Goal: Task Accomplishment & Management: Complete application form

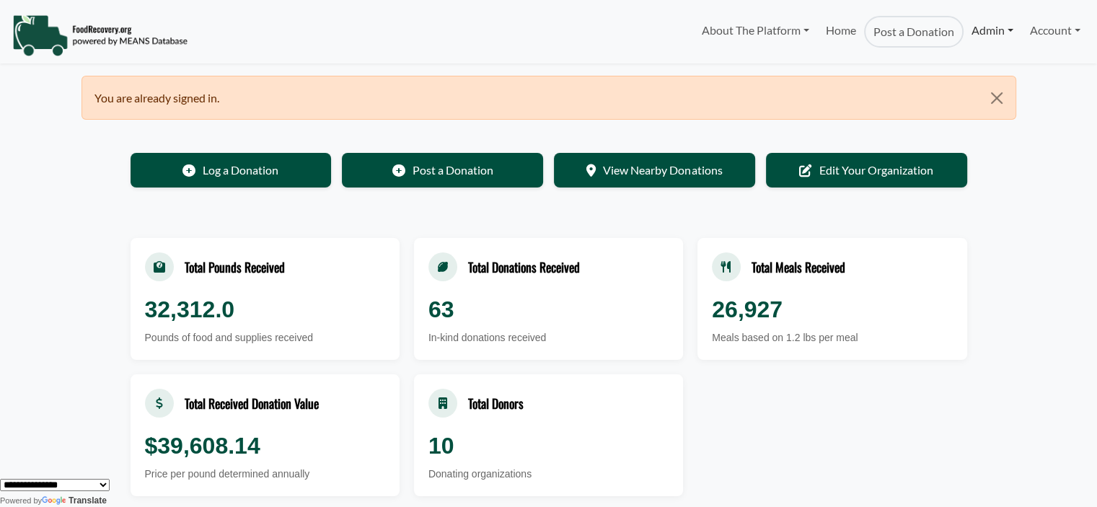
click at [977, 34] on link "Admin" at bounding box center [992, 30] width 58 height 29
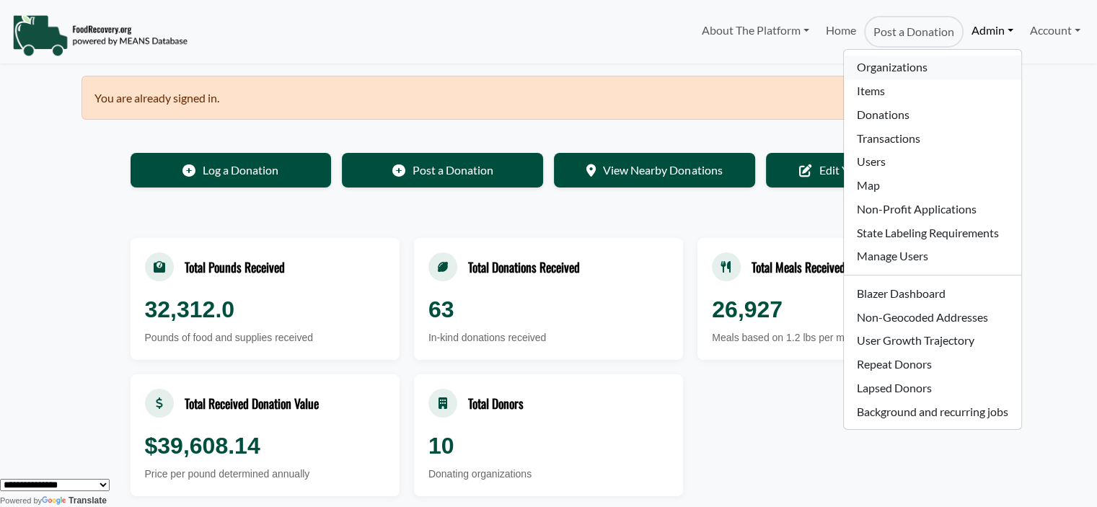
click at [903, 66] on link "Organizations" at bounding box center [932, 68] width 177 height 24
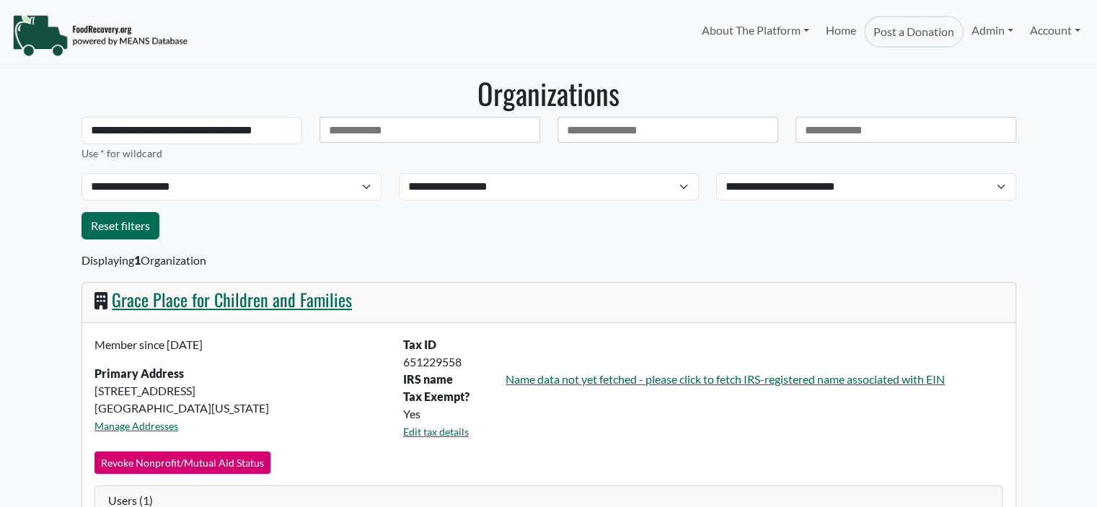
select select "Language Translate Widget"
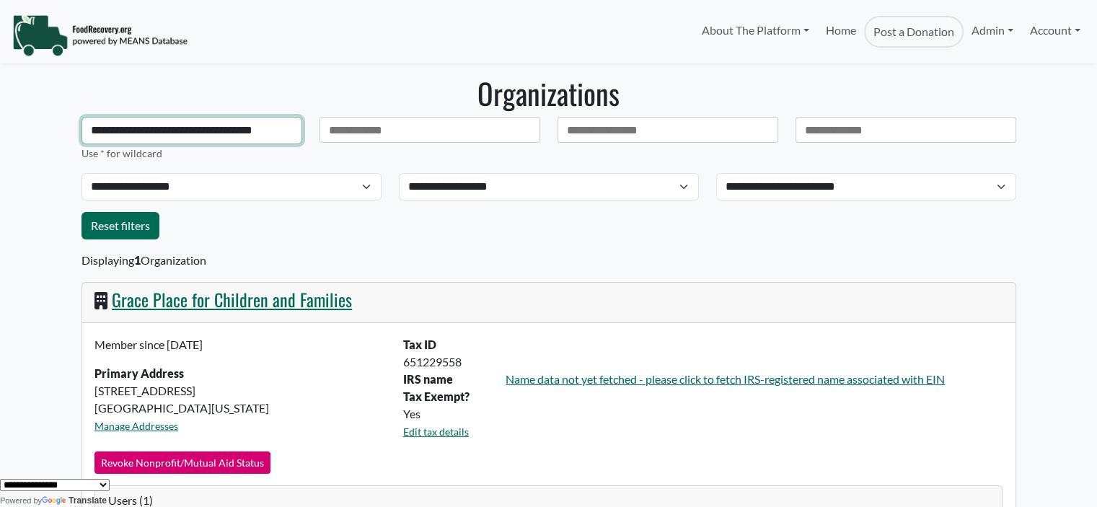
click at [242, 133] on input "**********" at bounding box center [191, 130] width 221 height 27
click at [242, 132] on input "**********" at bounding box center [191, 130] width 221 height 27
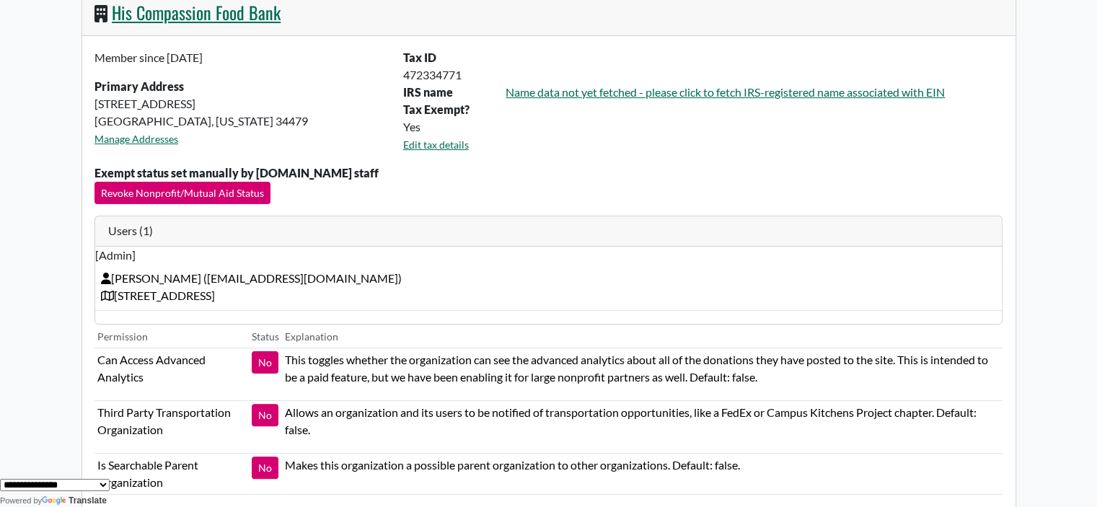
scroll to position [293, 0]
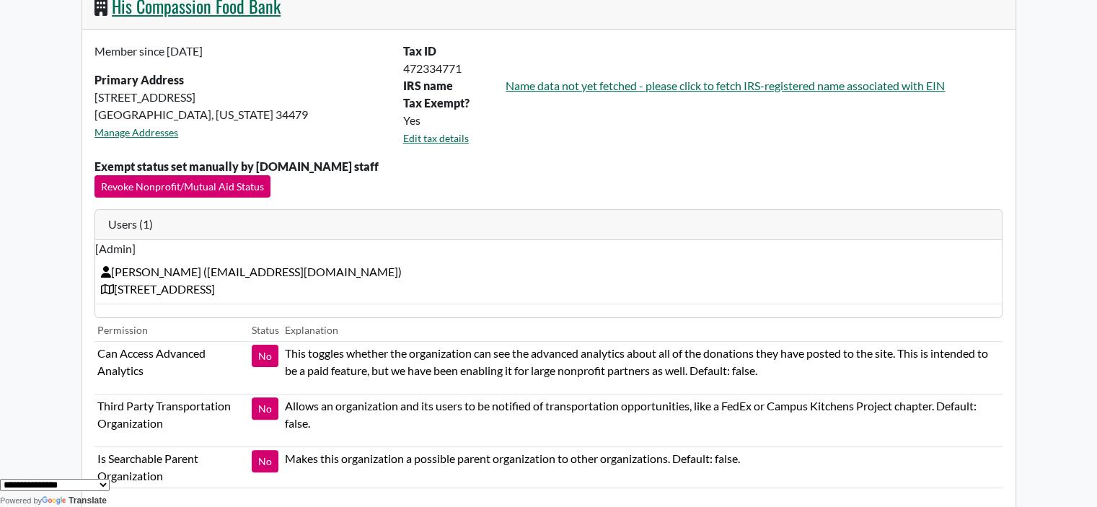
type input "*********"
click at [163, 10] on link "His Compassion Food Bank" at bounding box center [196, 6] width 169 height 26
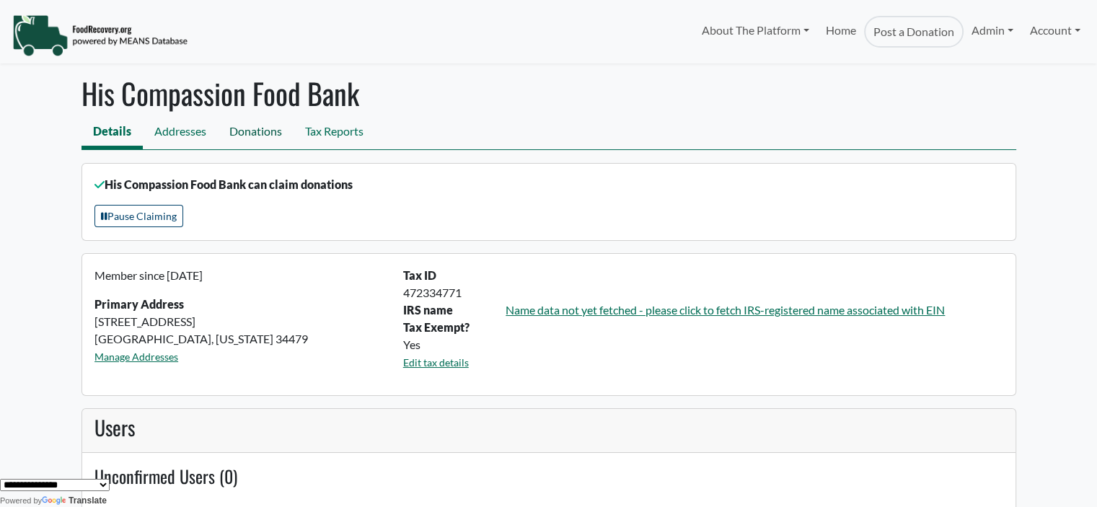
click at [272, 139] on link "Donations" at bounding box center [256, 133] width 76 height 32
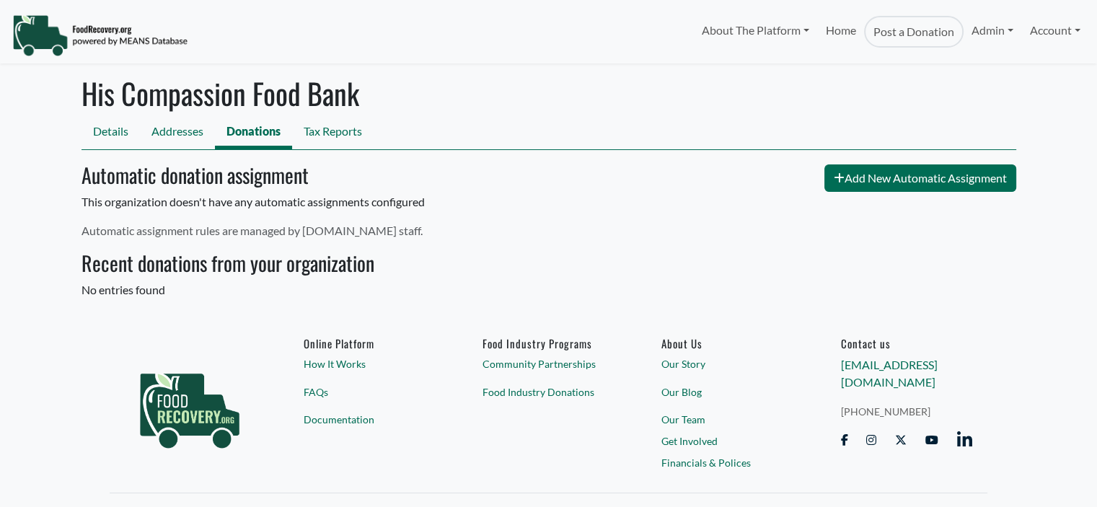
select select "Language Translate Widget"
click at [190, 138] on link "Addresses" at bounding box center [177, 133] width 75 height 32
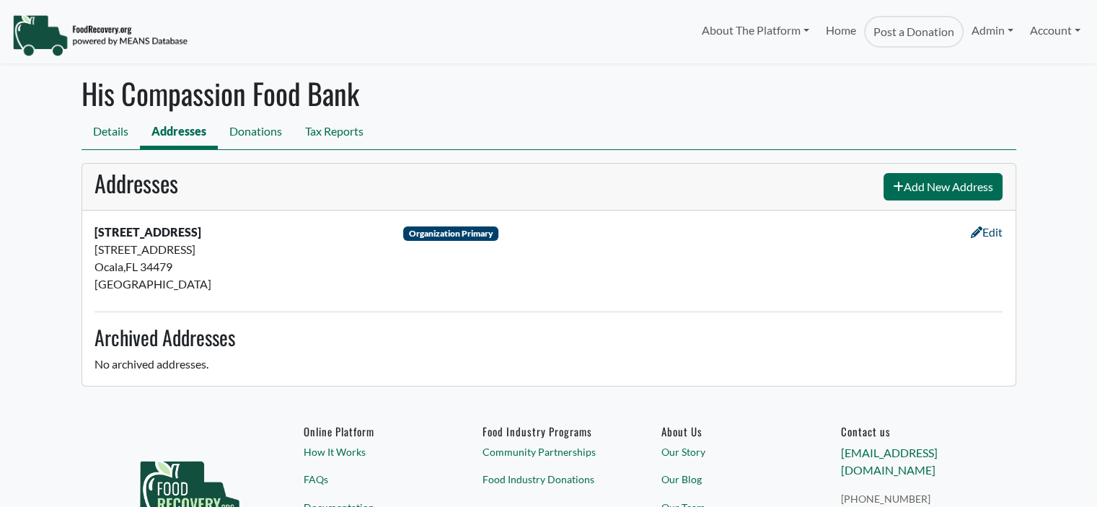
select select "Language Translate Widget"
click at [131, 135] on link "Details" at bounding box center [110, 133] width 58 height 32
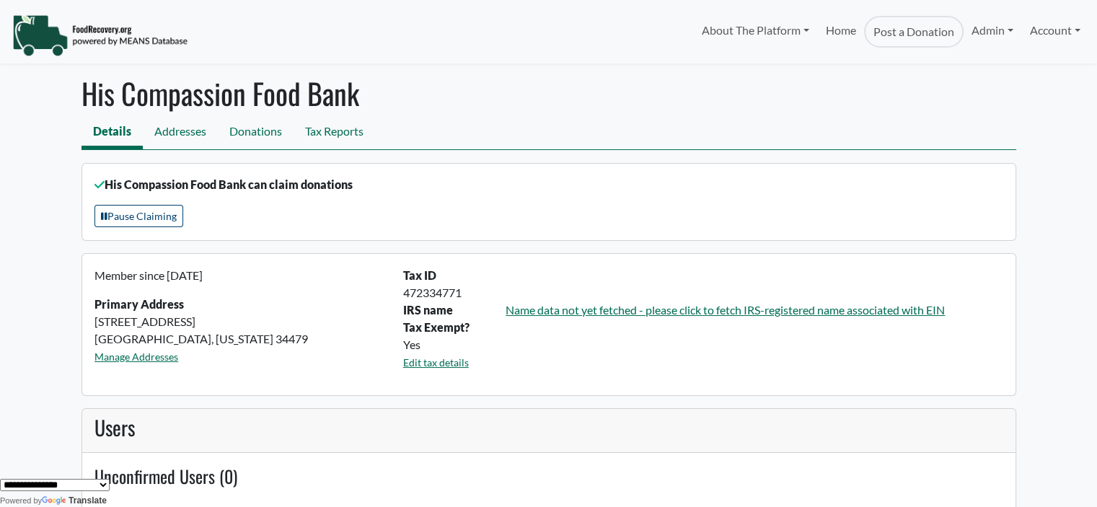
drag, startPoint x: 1096, startPoint y: 37, endPoint x: 1096, endPoint y: 58, distance: 20.2
click at [1096, 58] on nav "About The Platform How It Works FAQs Documentation Home Post a Donation Admin O…" at bounding box center [548, 31] width 1097 height 63
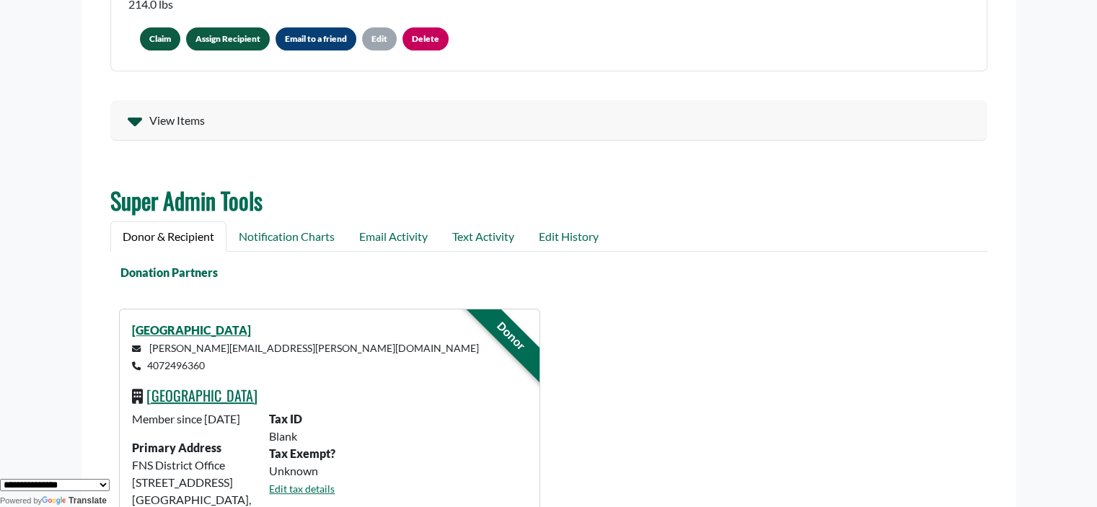
scroll to position [342, 0]
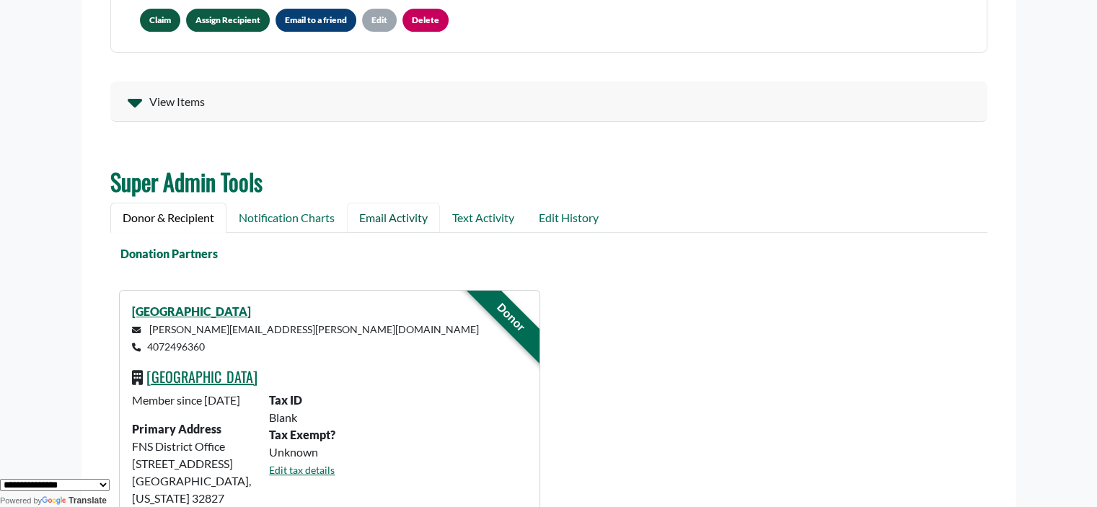
click at [394, 222] on link "Email Activity" at bounding box center [393, 218] width 93 height 30
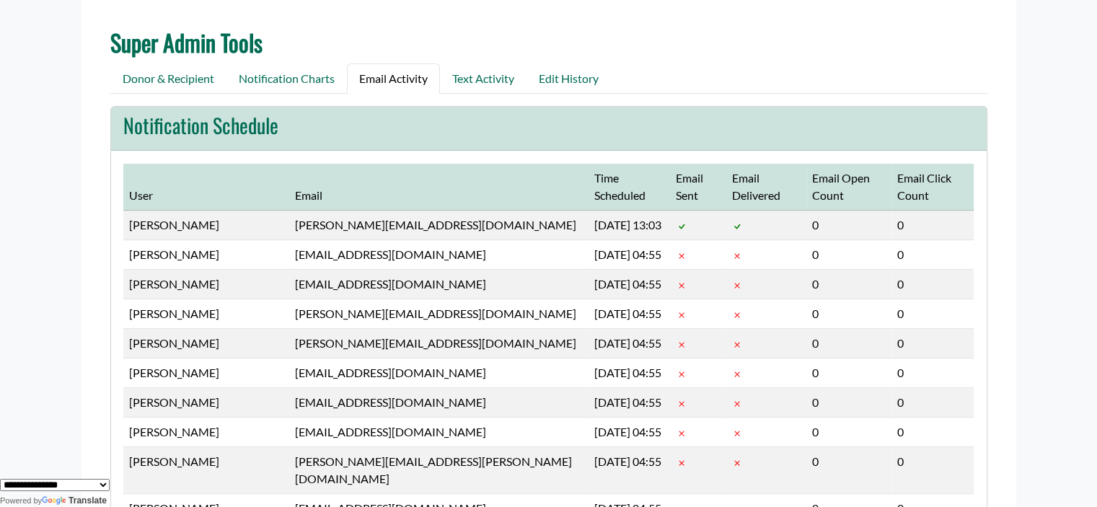
scroll to position [523, 0]
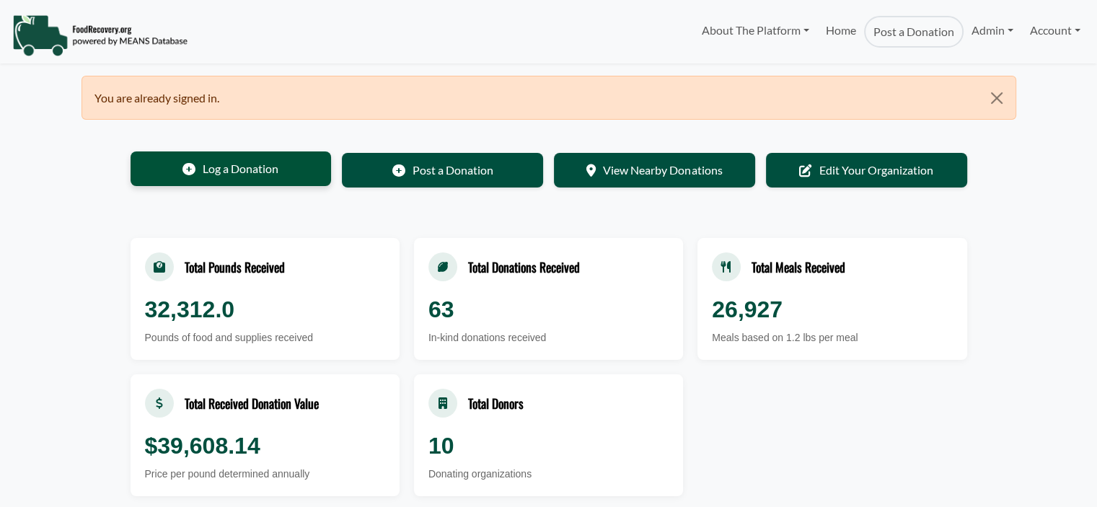
select select "Language Translate Widget"
click at [975, 28] on link "Admin" at bounding box center [992, 30] width 58 height 29
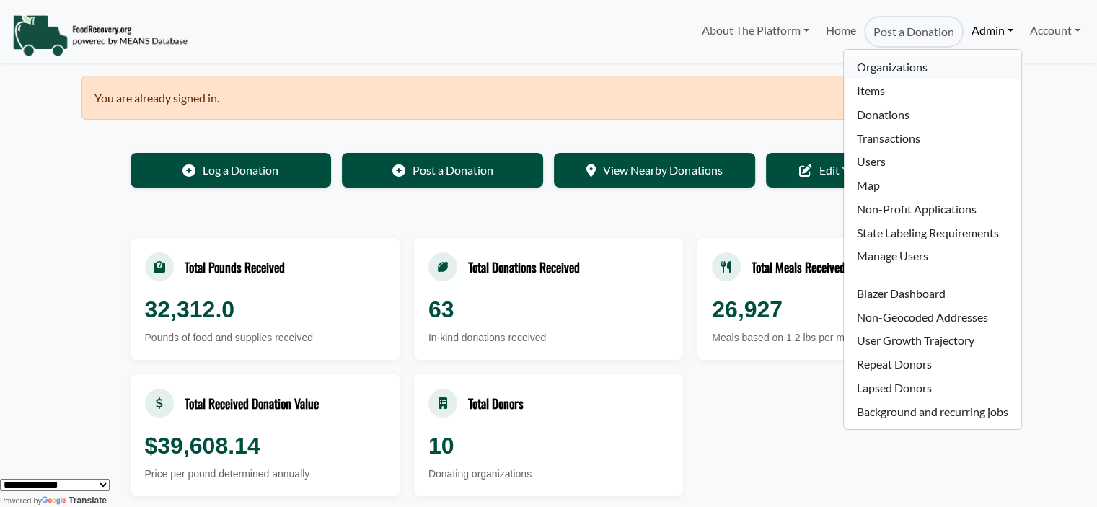
click at [907, 73] on link "Organizations" at bounding box center [932, 68] width 177 height 24
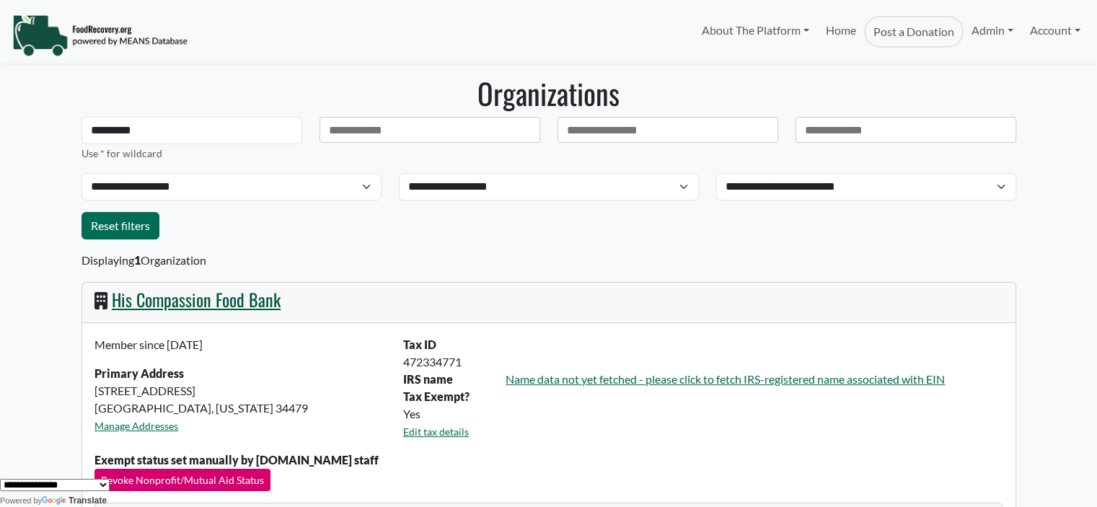
click at [169, 303] on link "His Compassion Food Bank" at bounding box center [196, 299] width 169 height 26
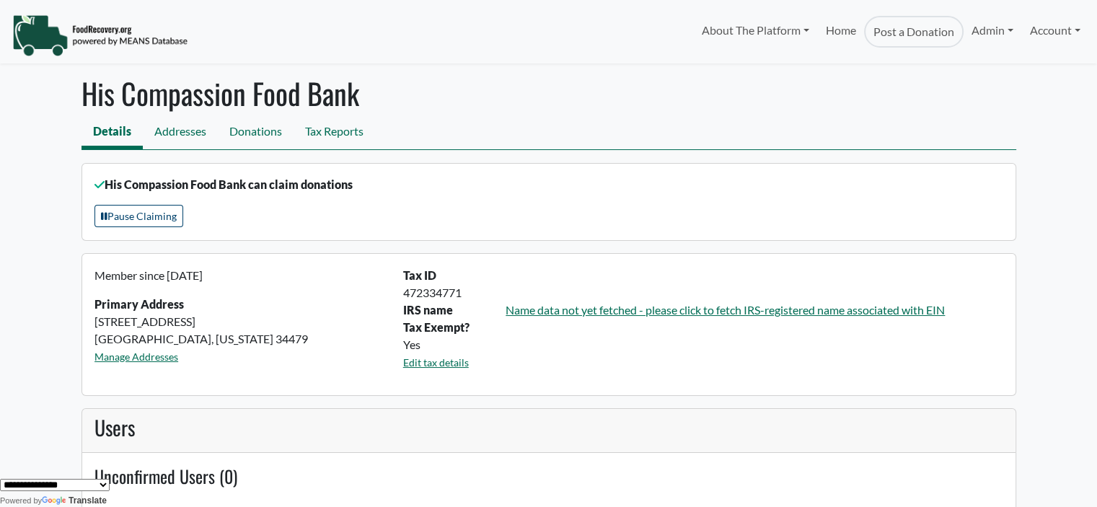
drag, startPoint x: 125, startPoint y: 216, endPoint x: 262, endPoint y: 242, distance: 139.3
click at [127, 216] on button "Pause Claiming" at bounding box center [138, 216] width 89 height 22
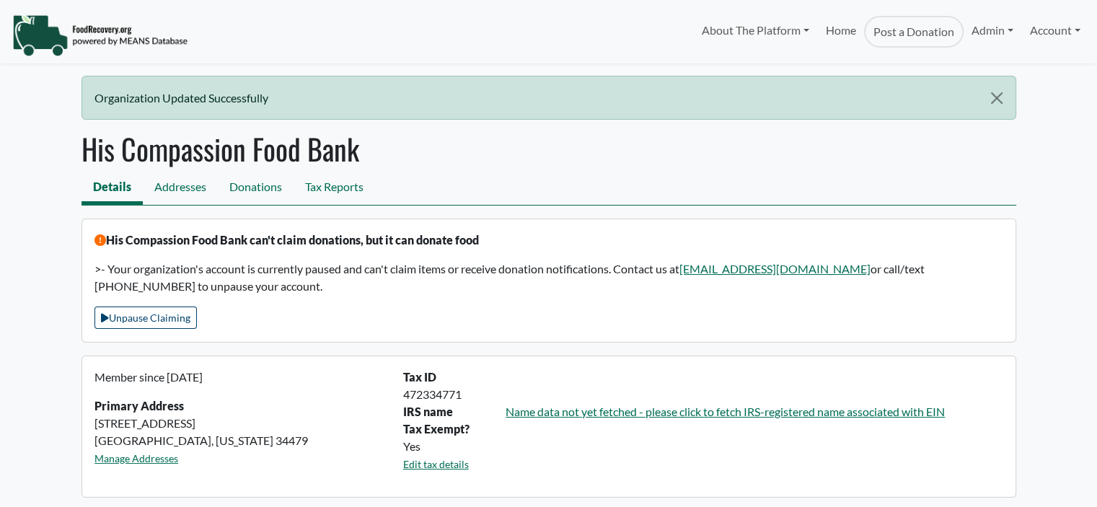
select select "Language Translate Widget"
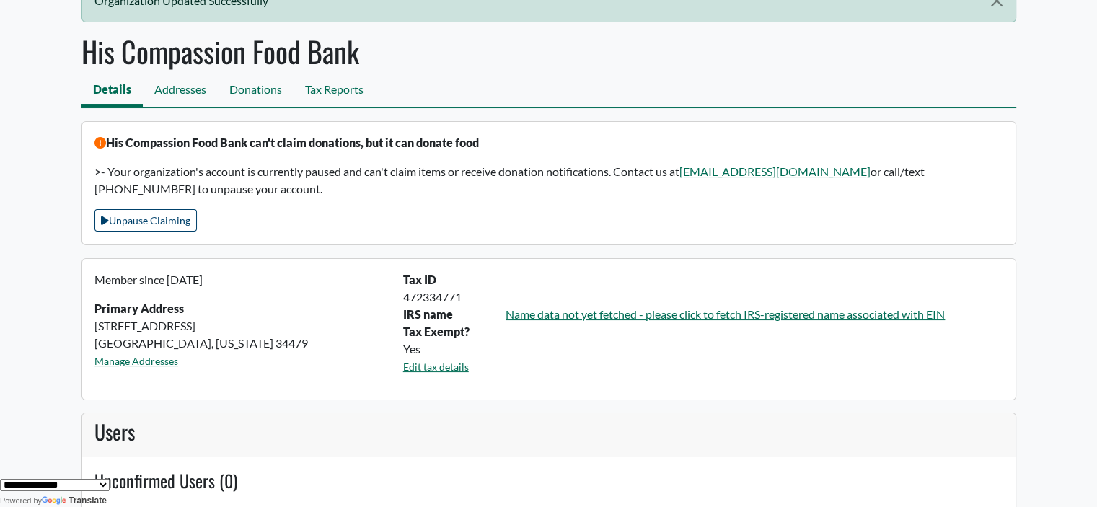
scroll to position [72, 0]
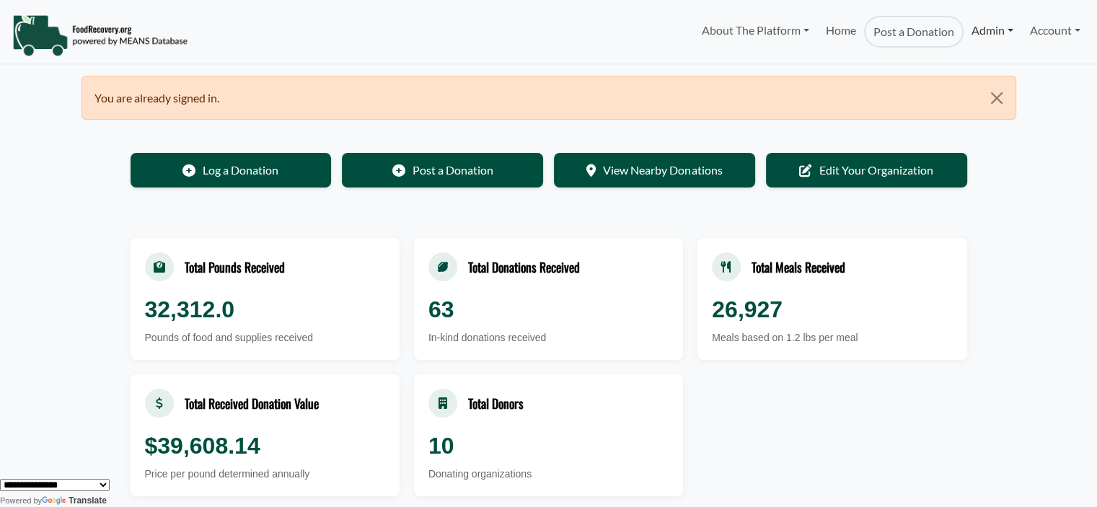
click at [983, 30] on link "Admin" at bounding box center [992, 30] width 58 height 29
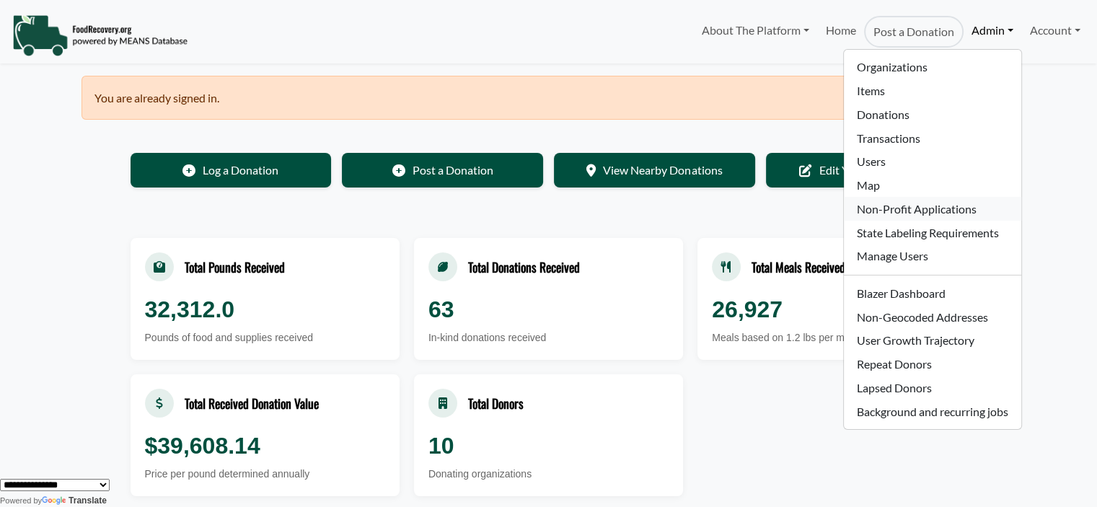
click at [892, 207] on link "Non-Profit Applications" at bounding box center [932, 209] width 177 height 24
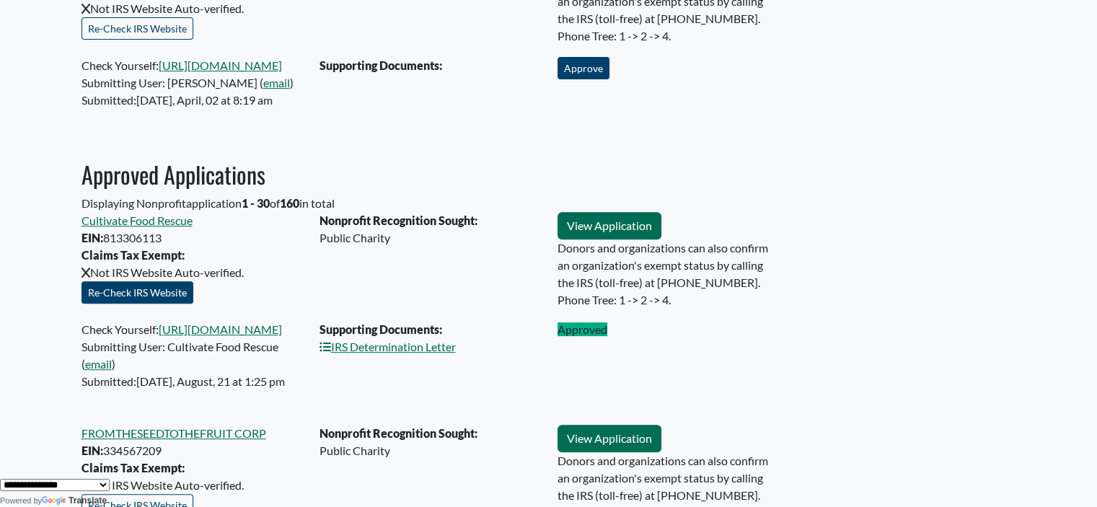
scroll to position [551, 0]
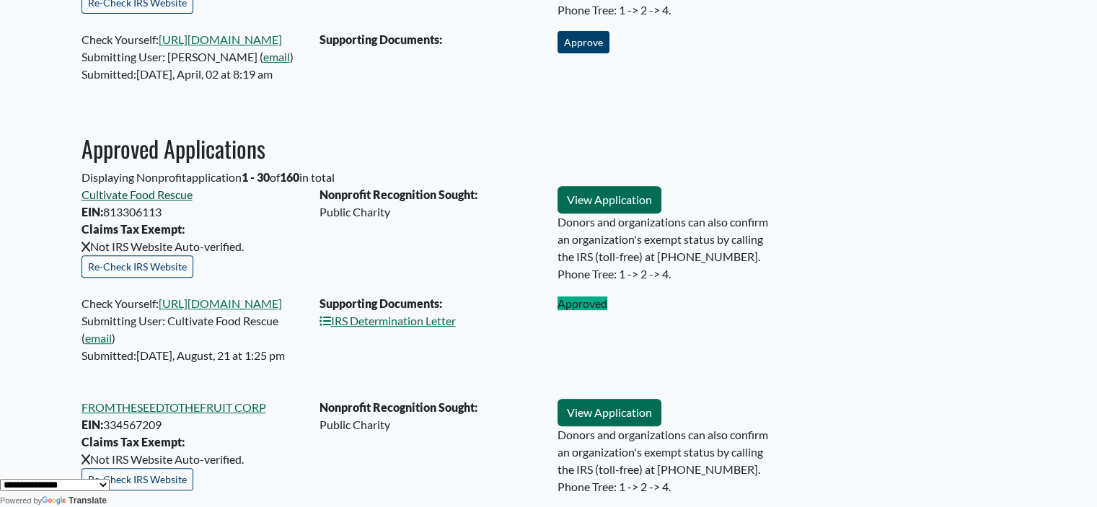
click at [136, 196] on link "Cultivate Food Rescue" at bounding box center [136, 194] width 111 height 14
click at [234, 409] on link "FROMTHESEEDTOTHEFRUIT CORP" at bounding box center [173, 407] width 185 height 14
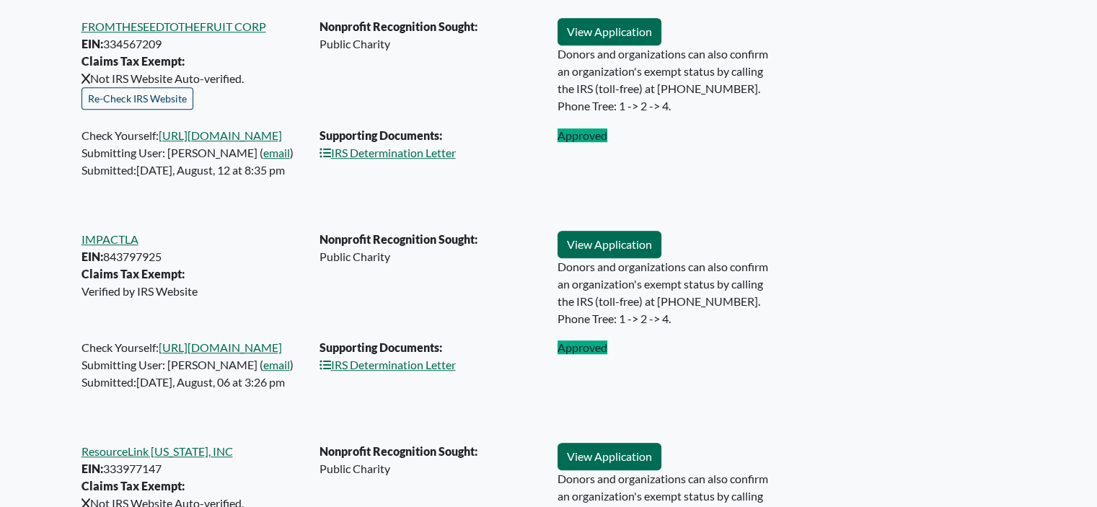
scroll to position [1012, 0]
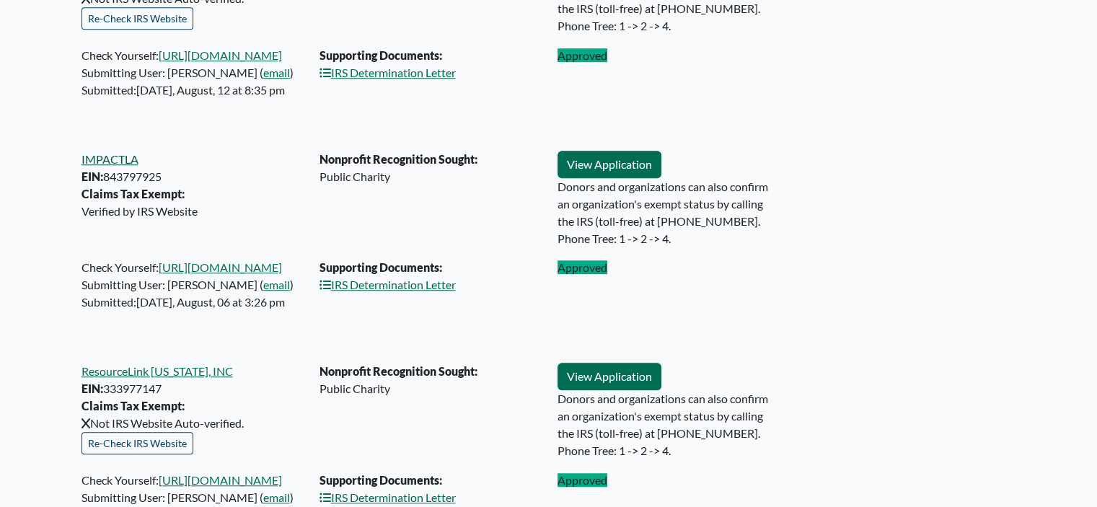
click at [125, 156] on link "IMPACTLA" at bounding box center [109, 159] width 57 height 14
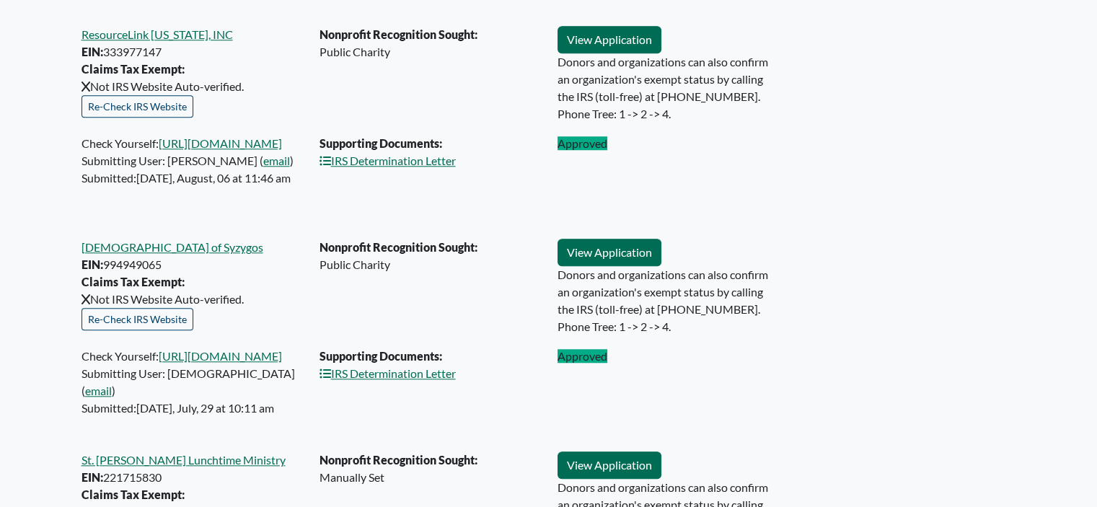
scroll to position [1366, 0]
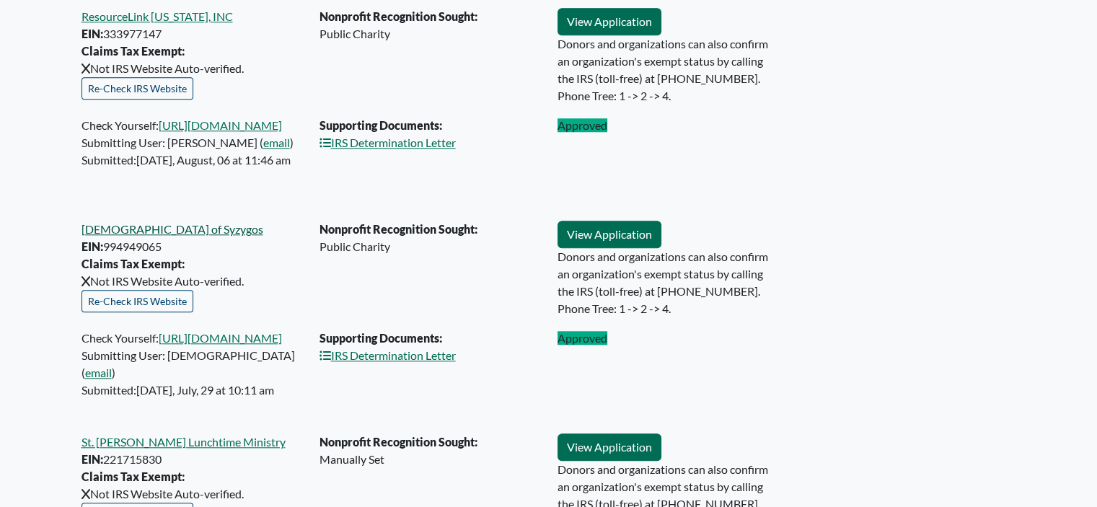
click at [100, 229] on link "[DEMOGRAPHIC_DATA] of Syzygos" at bounding box center [172, 229] width 182 height 14
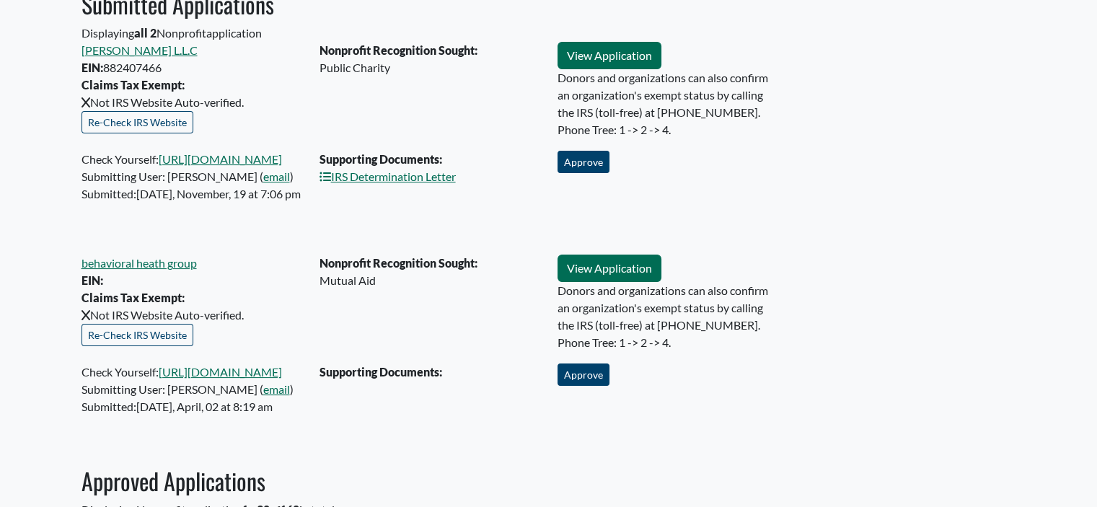
scroll to position [243, 0]
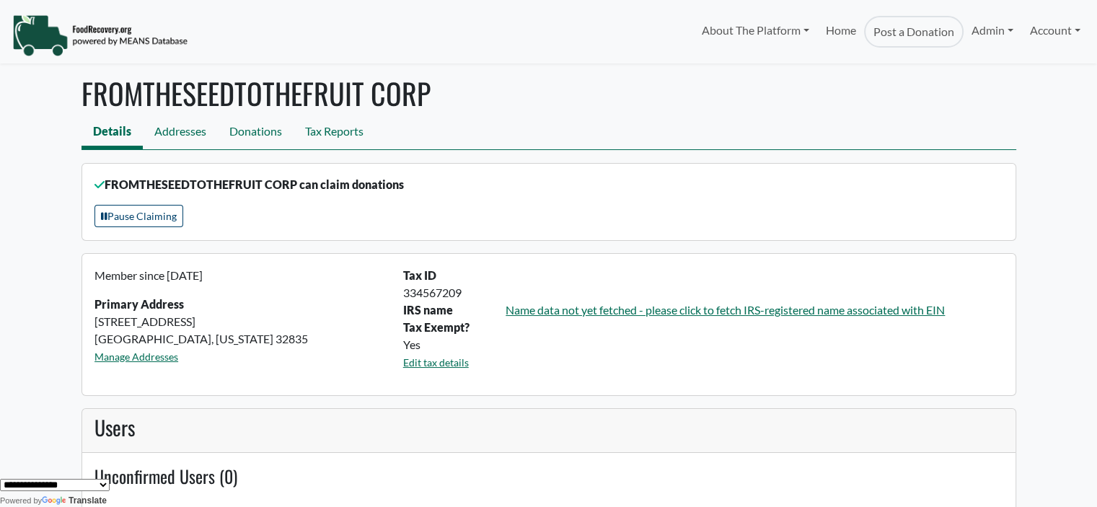
scroll to position [80, 0]
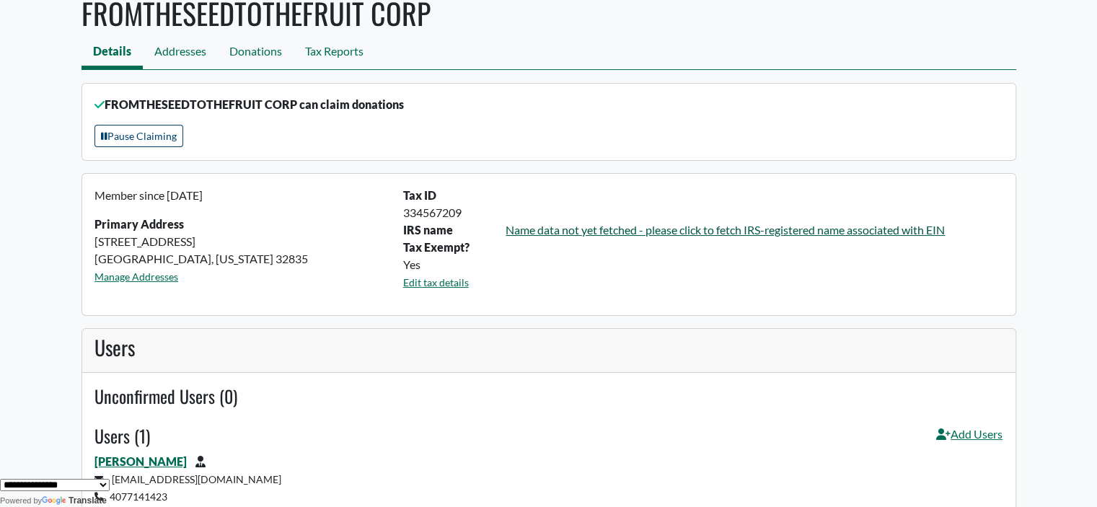
click at [583, 236] on link "Name data not yet fetched - please click to fetch IRS-registered name associate…" at bounding box center [724, 230] width 439 height 14
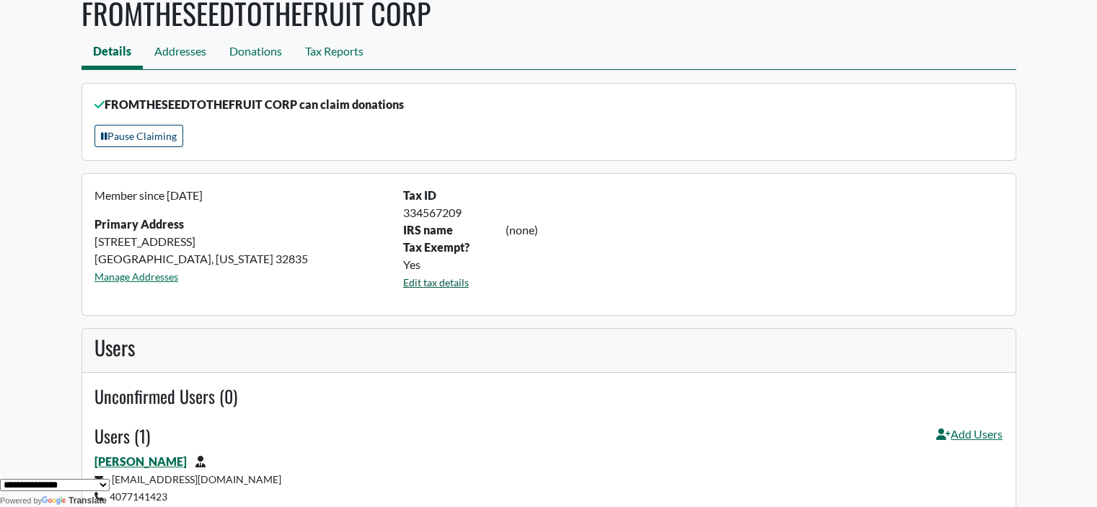
click at [415, 283] on link "Edit tax details" at bounding box center [436, 282] width 66 height 12
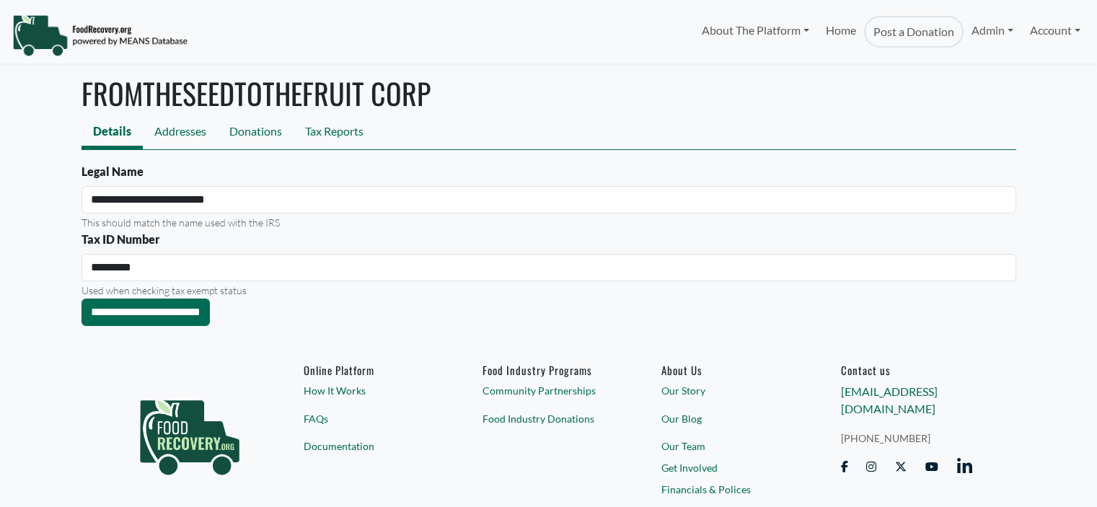
select select "Language Translate Widget"
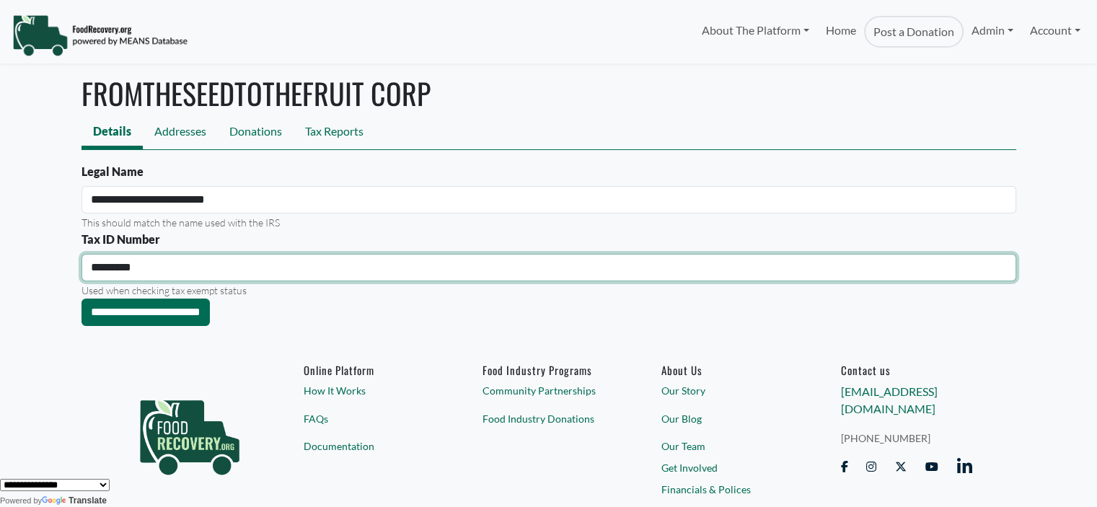
drag, startPoint x: 169, startPoint y: 268, endPoint x: 0, endPoint y: 262, distance: 169.5
click at [0, 262] on body "About The Platform How It Works FAQs Documentation Home Post a Donation Admin O…" at bounding box center [548, 253] width 1097 height 507
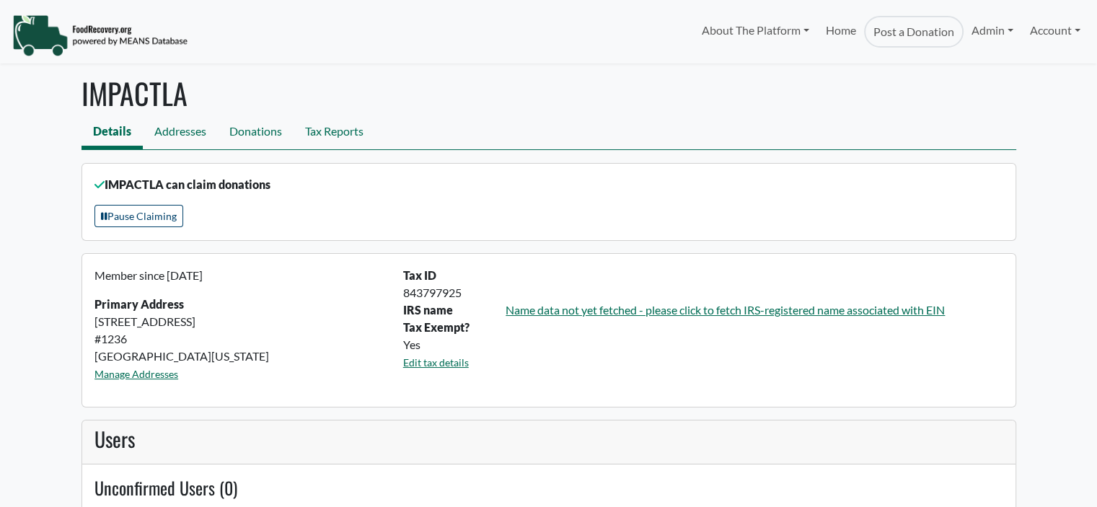
select select "Language Translate Widget"
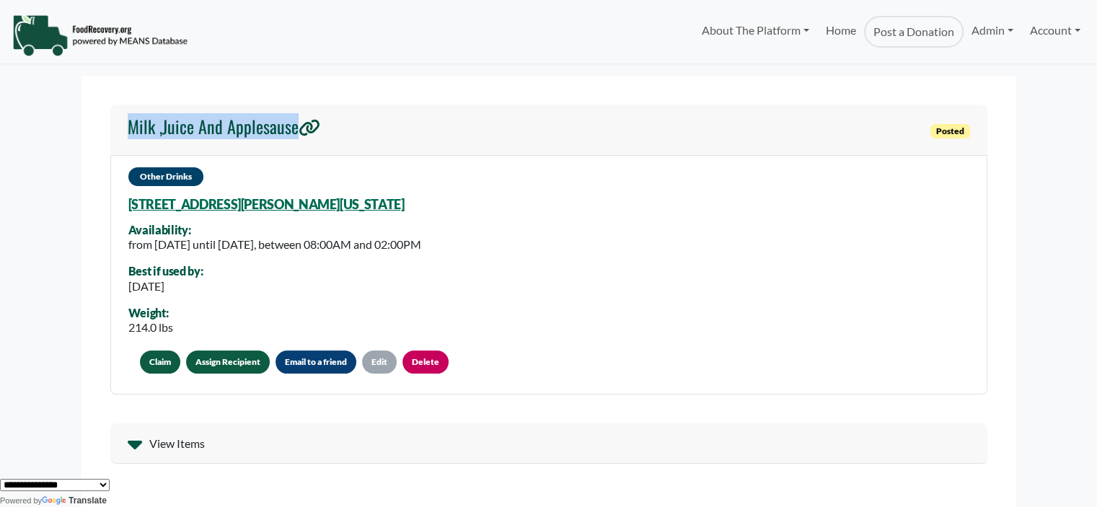
drag, startPoint x: 104, startPoint y: 128, endPoint x: 301, endPoint y: 133, distance: 197.6
copy h4 "Milk ,Juice And Applesause"
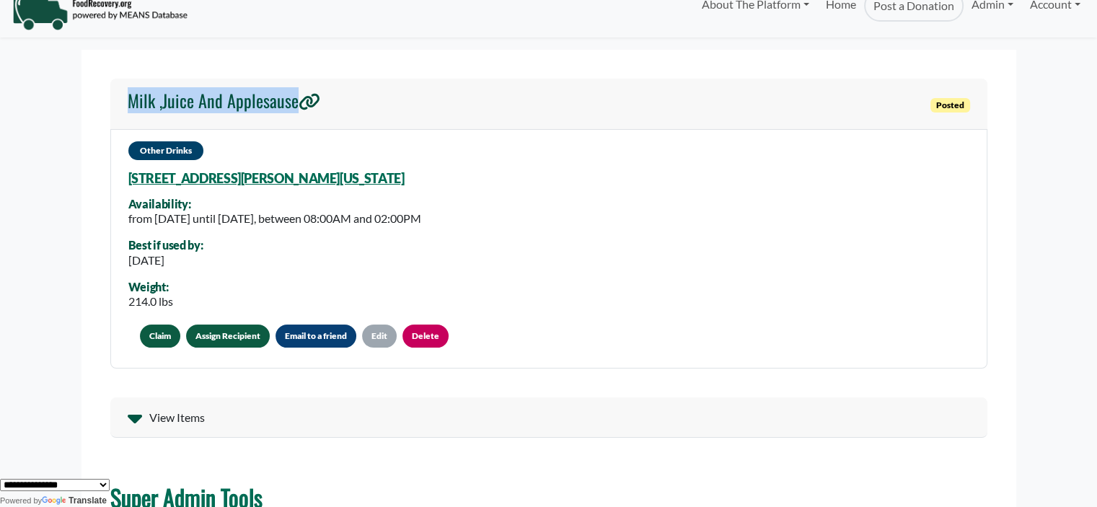
scroll to position [72, 0]
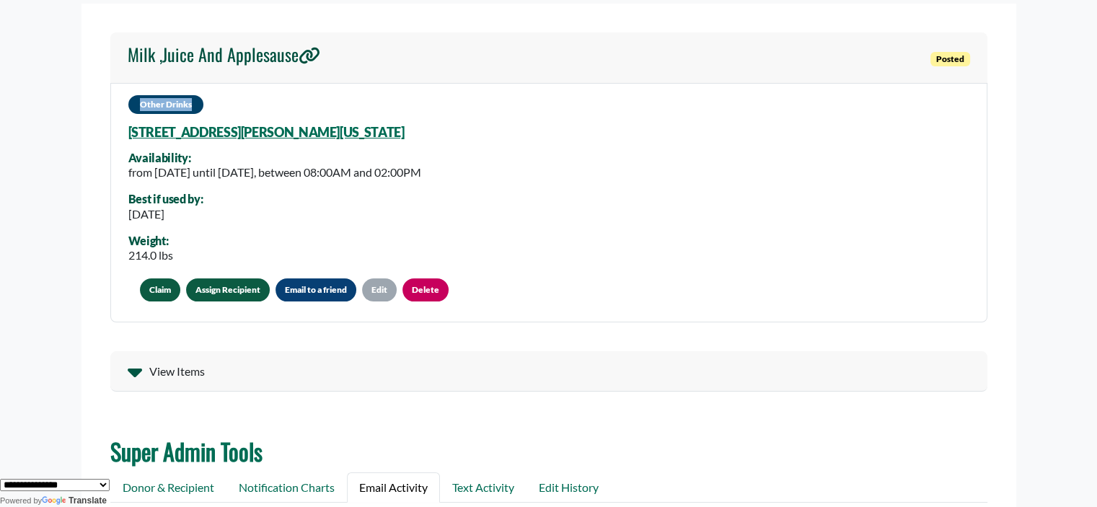
drag, startPoint x: 1095, startPoint y: 97, endPoint x: 1097, endPoint y: 58, distance: 39.0
click at [1096, 58] on html "About The Platform How It Works FAQs Documentation Home Post a Donation Admin O…" at bounding box center [548, 181] width 1097 height 507
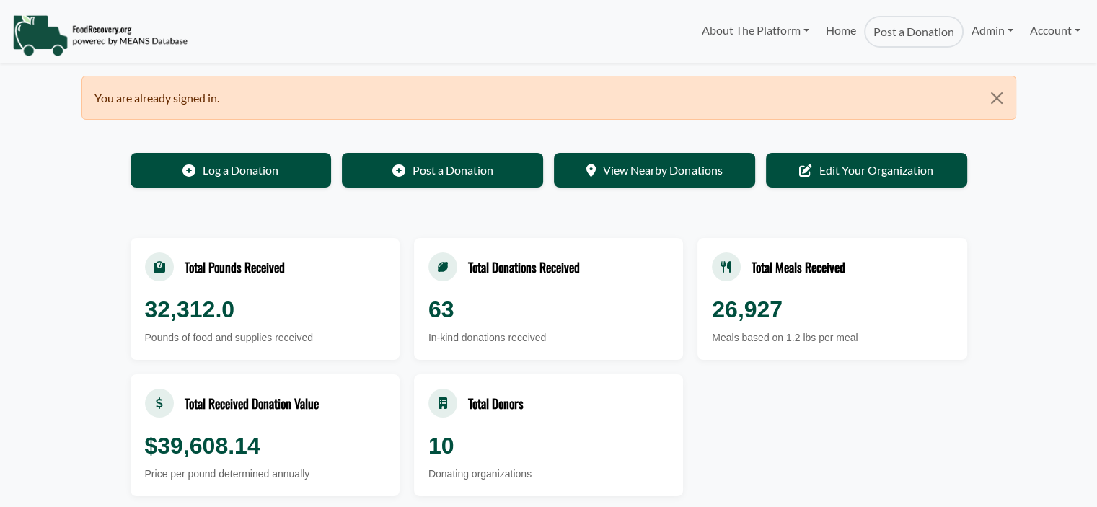
select select "Language Translate Widget"
click at [994, 27] on link "Admin" at bounding box center [992, 30] width 58 height 29
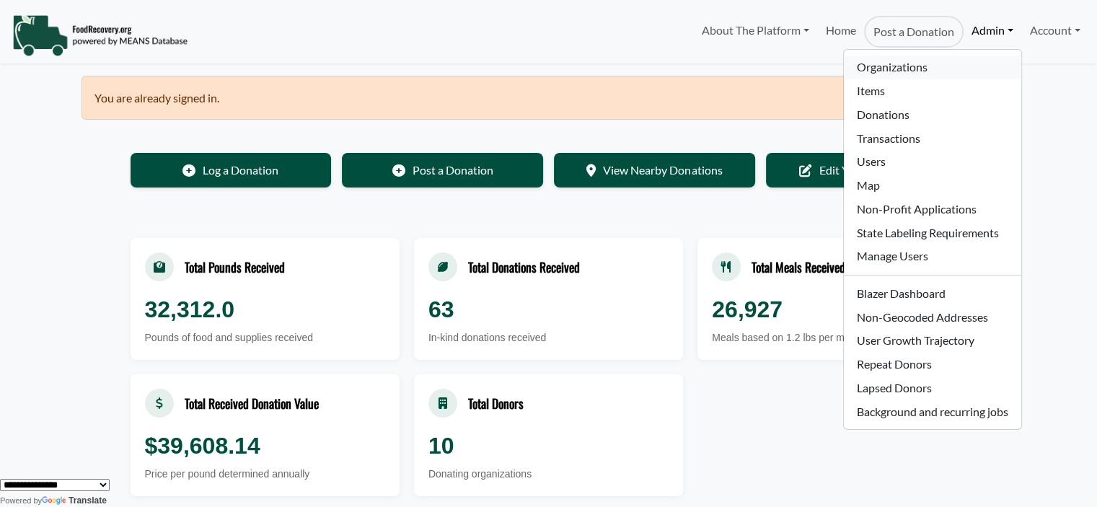
click at [913, 60] on link "Organizations" at bounding box center [932, 68] width 177 height 24
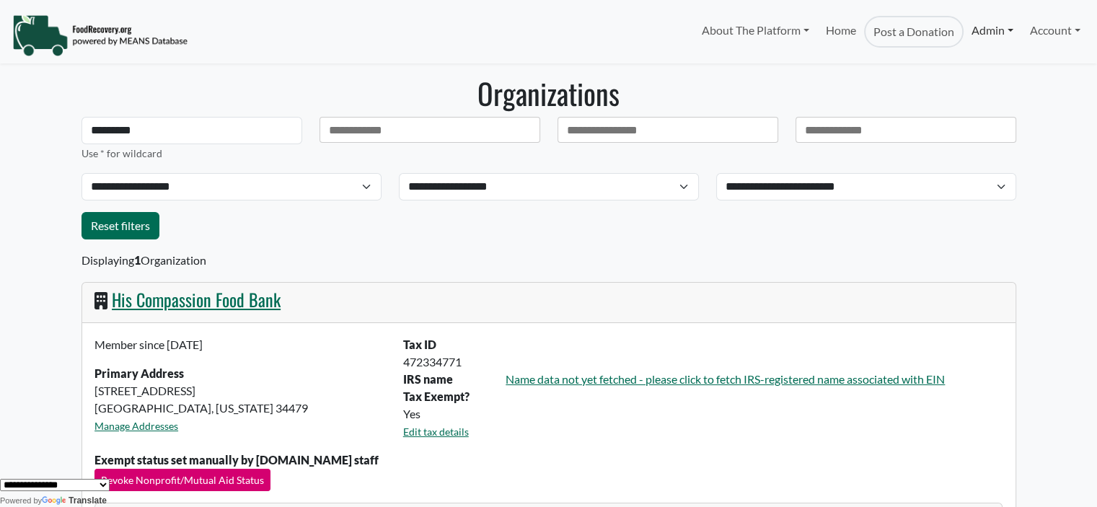
click at [987, 31] on link "Admin" at bounding box center [992, 30] width 58 height 29
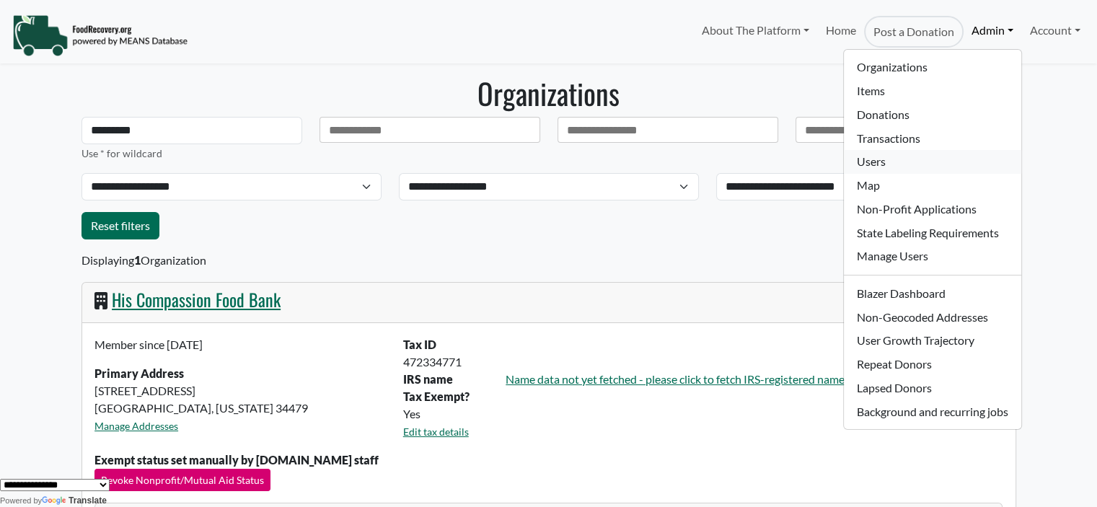
click at [910, 164] on link "Users" at bounding box center [932, 162] width 177 height 24
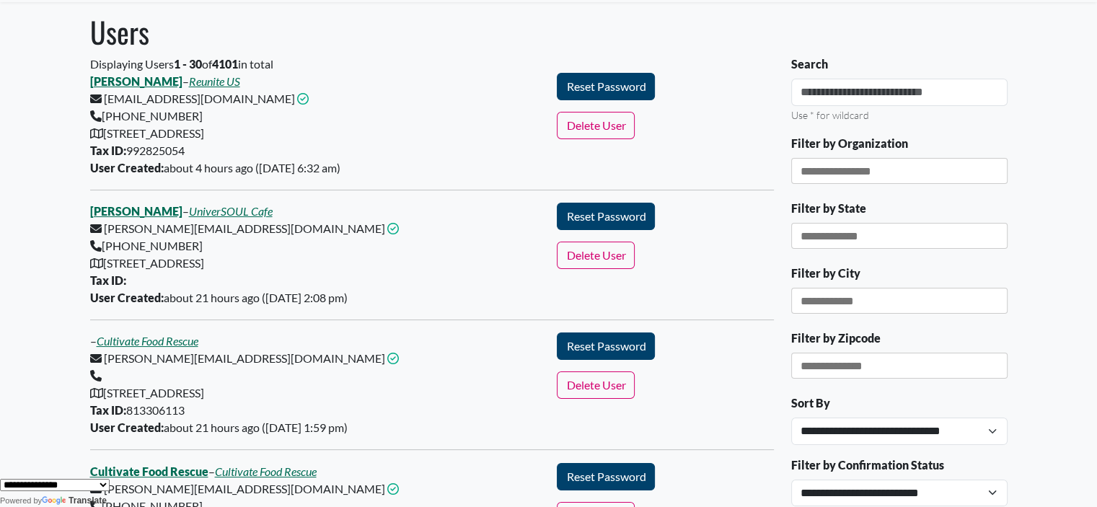
scroll to position [50, 0]
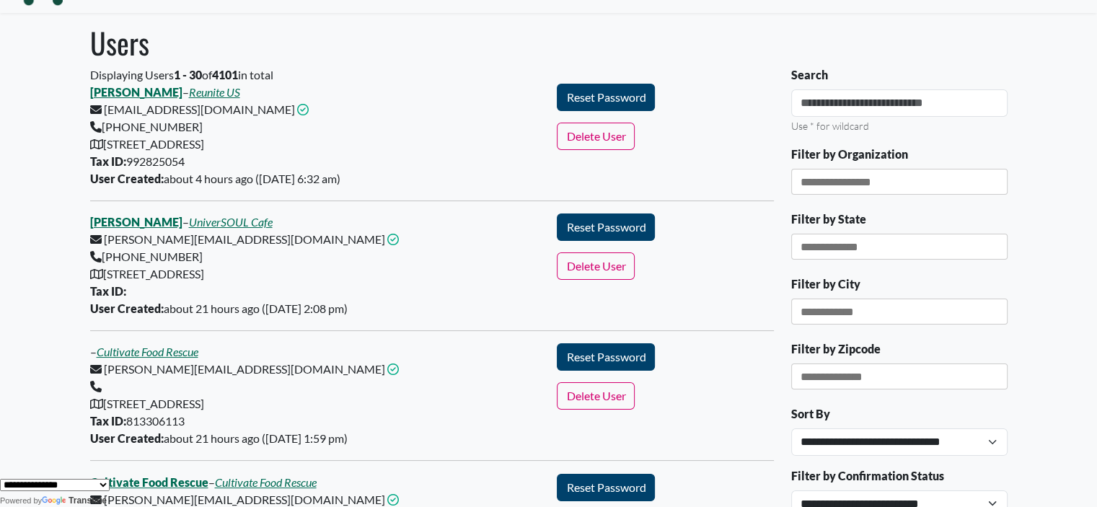
click at [853, 167] on div "Filter by Organization" at bounding box center [899, 172] width 216 height 53
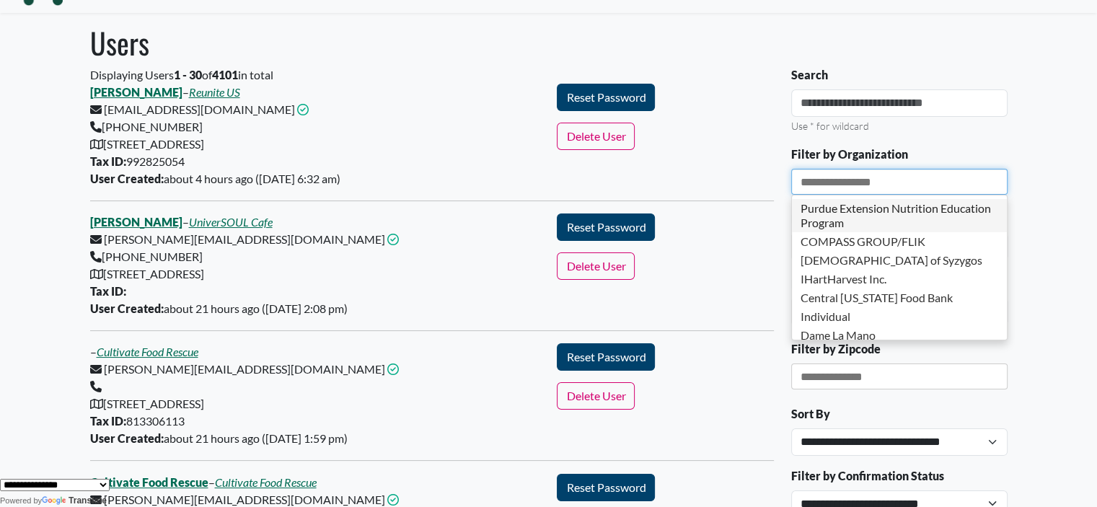
click at [847, 180] on input "Filter by Organization" at bounding box center [842, 182] width 84 height 14
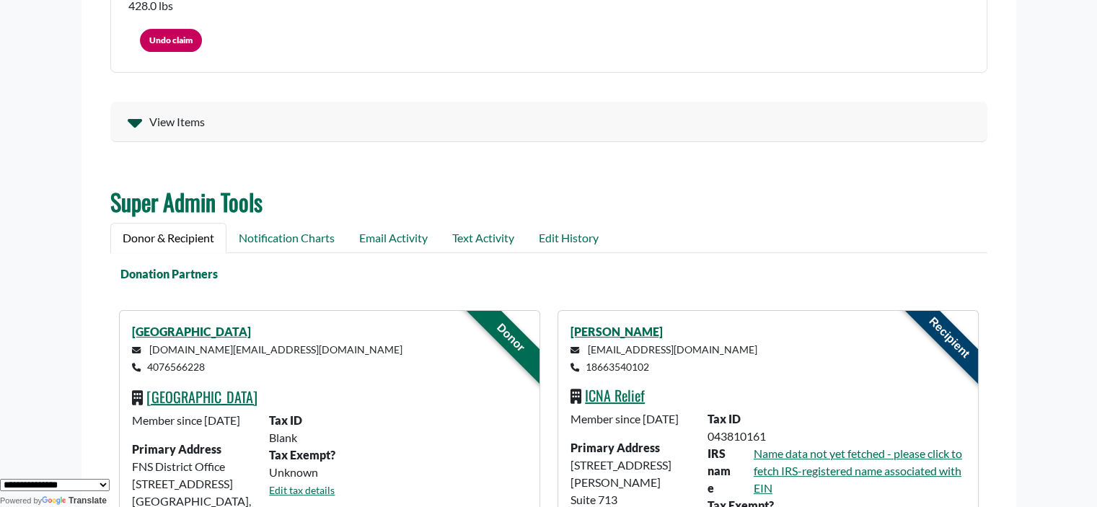
scroll to position [350, 0]
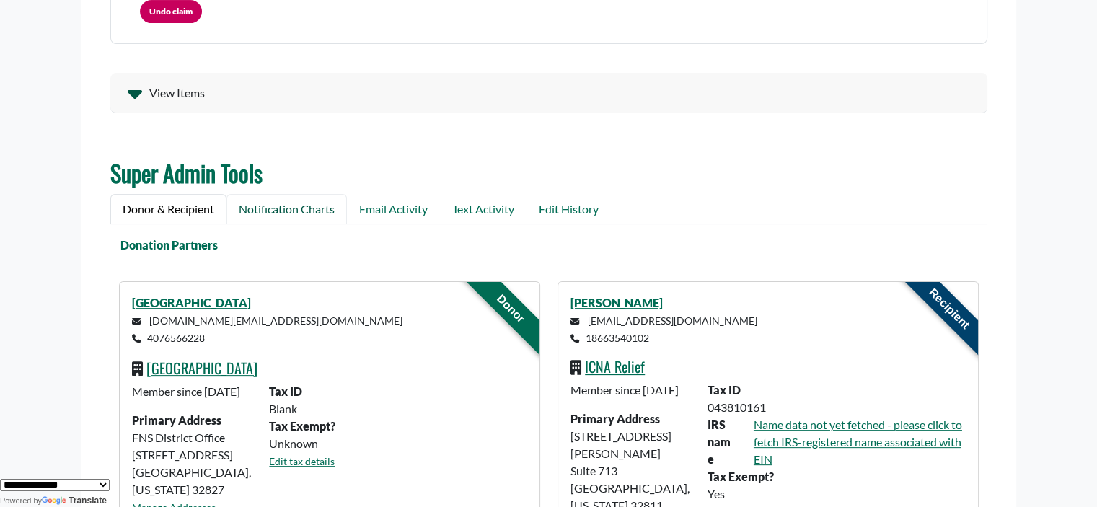
click at [273, 205] on link "Notification Charts" at bounding box center [286, 209] width 120 height 30
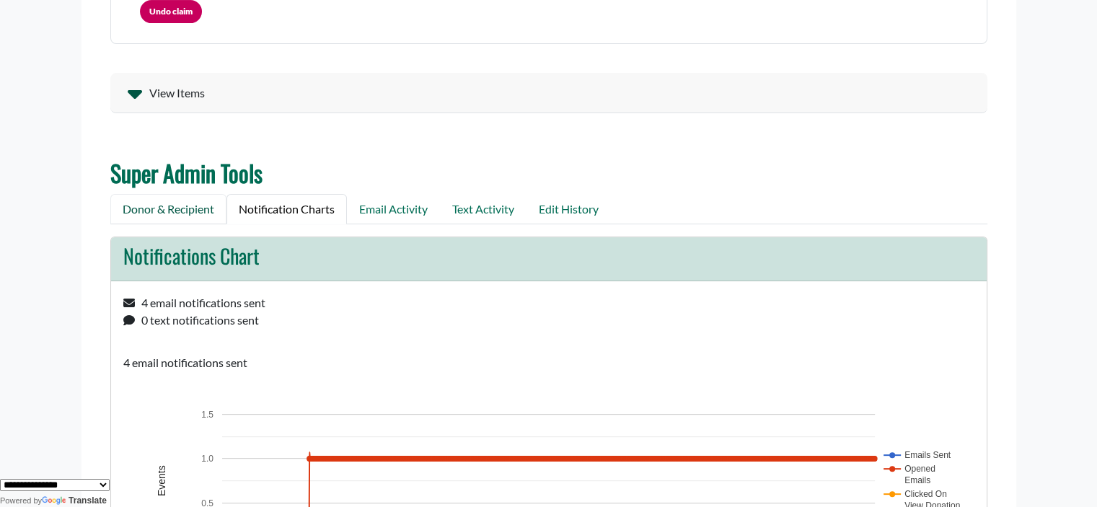
click at [207, 208] on link "Donor & Recipient" at bounding box center [168, 209] width 116 height 30
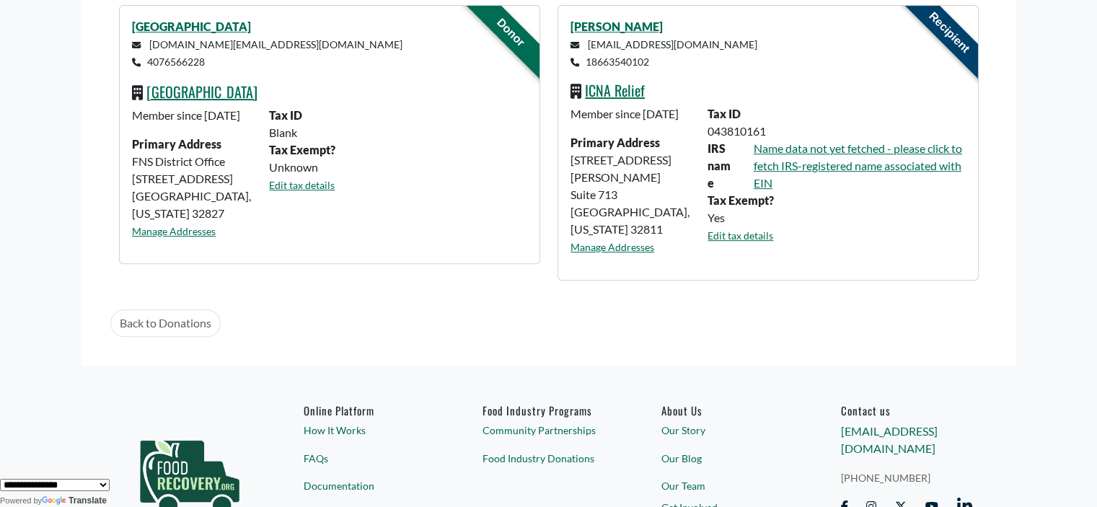
scroll to position [602, 0]
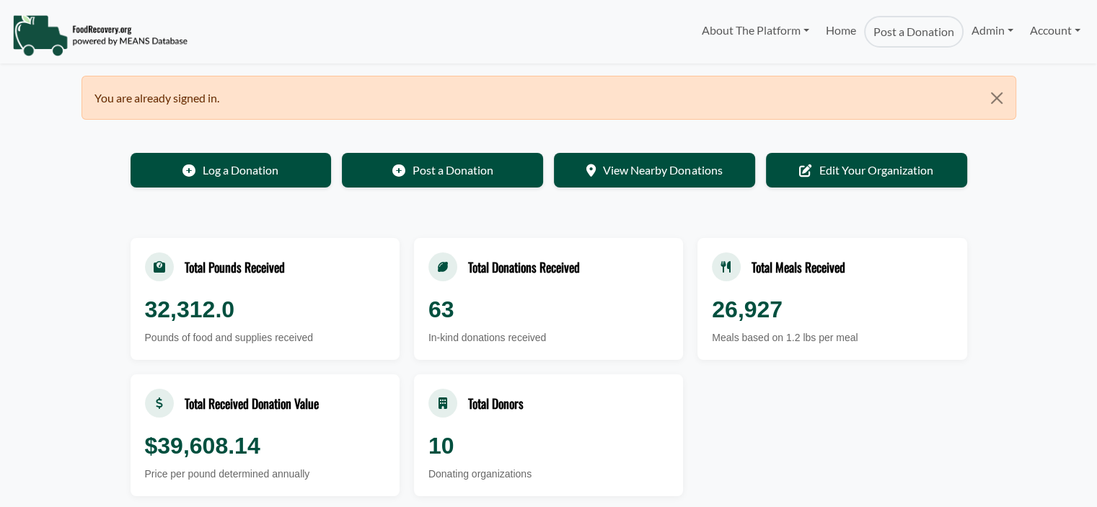
select select "Language Translate Widget"
click at [274, 172] on link "Log a Donation" at bounding box center [231, 168] width 201 height 35
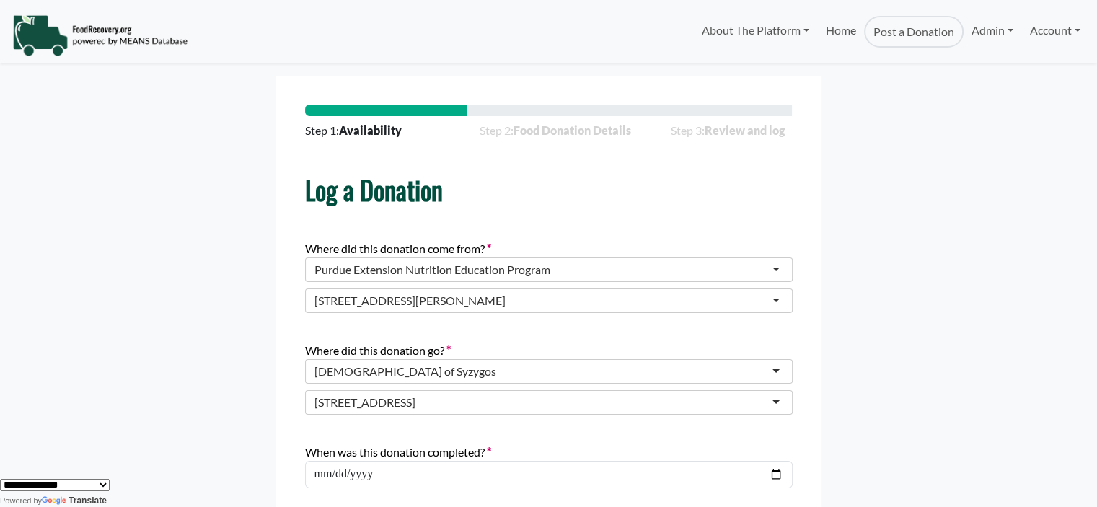
click at [326, 272] on div "Purdue Extension Nutrition Education Program" at bounding box center [432, 269] width 236 height 14
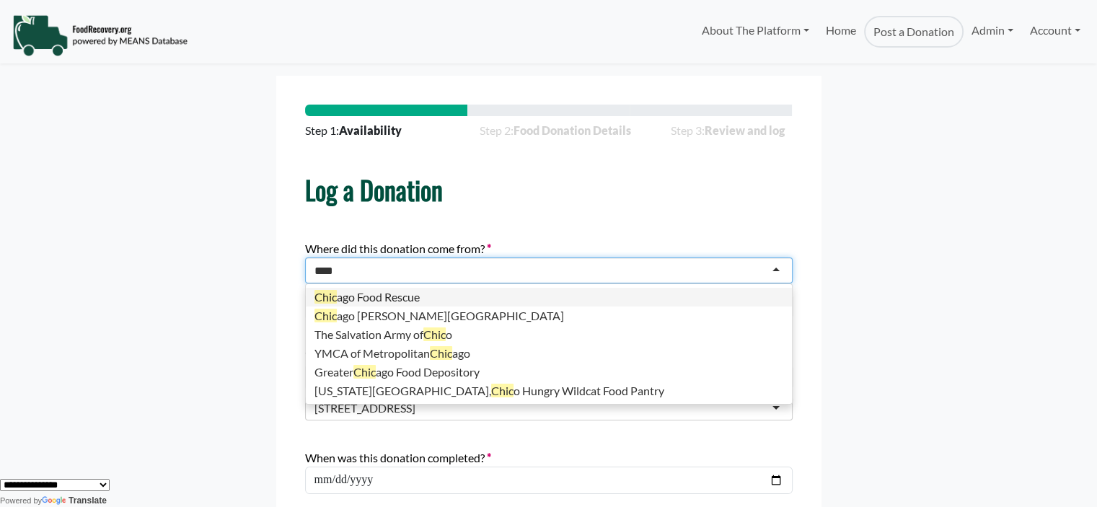
type input "*****"
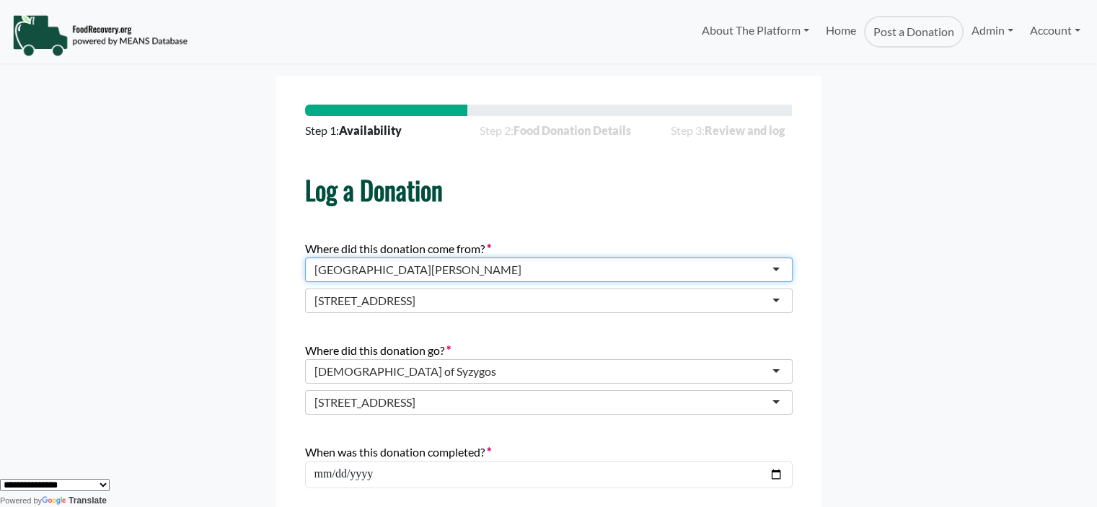
click at [346, 304] on div "10000 W Balmoral Ave" at bounding box center [364, 300] width 101 height 14
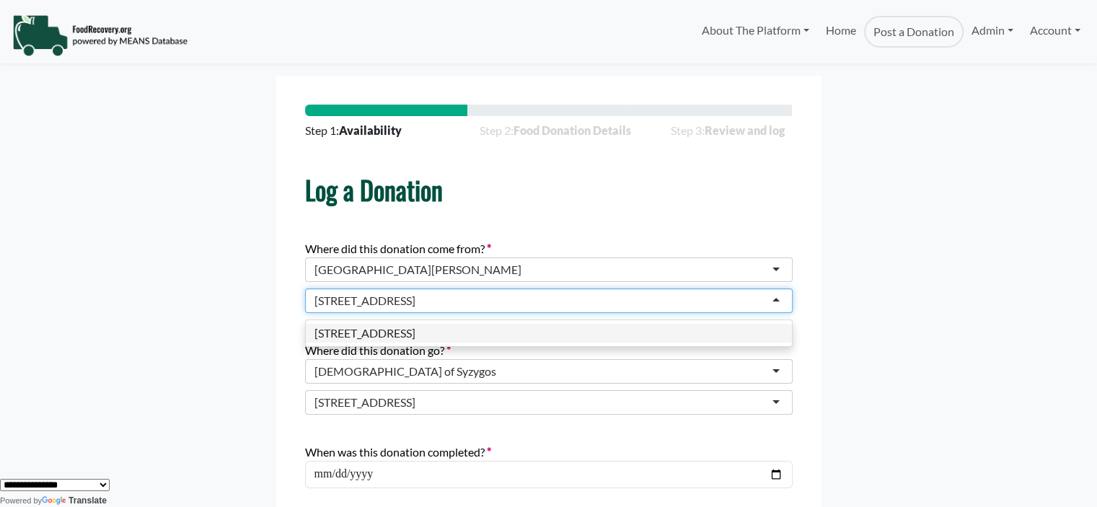
click at [268, 379] on form "Step 1: Availability Step 2: Food Donation Details Step 3: Review and log Log a…" at bounding box center [548, 340] width 934 height 529
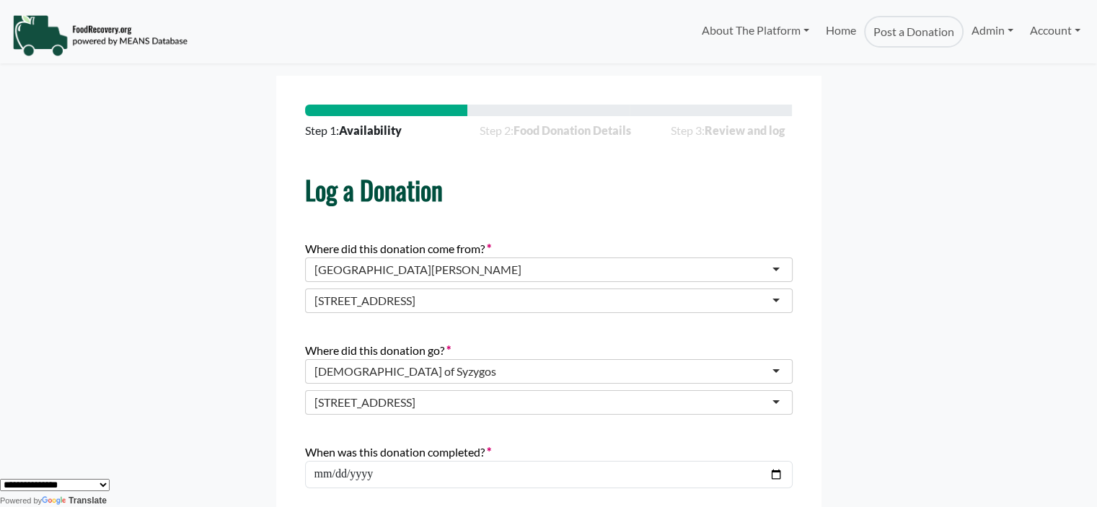
click at [311, 373] on div "Church of Syzygos" at bounding box center [548, 371] width 487 height 25
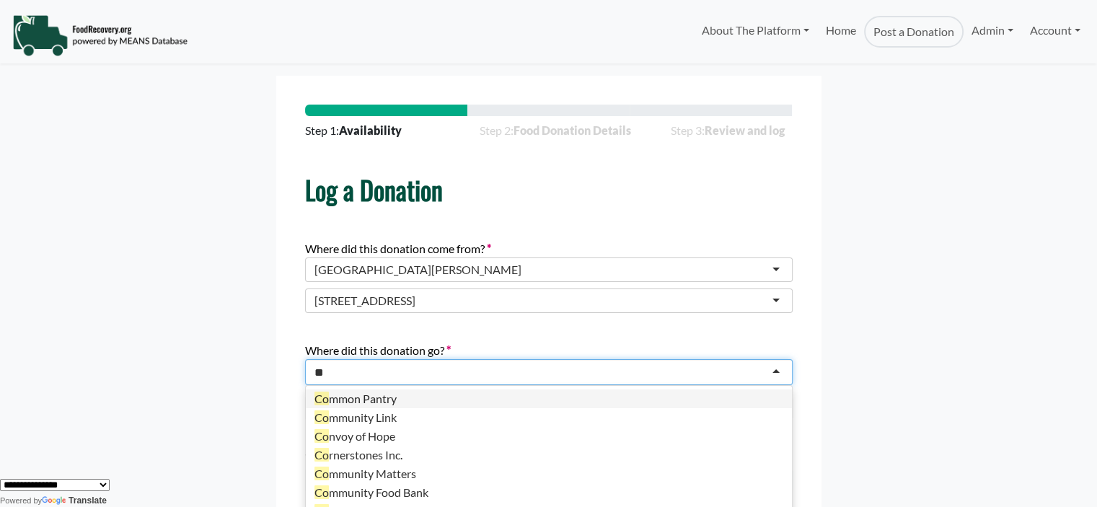
scroll to position [3, 0]
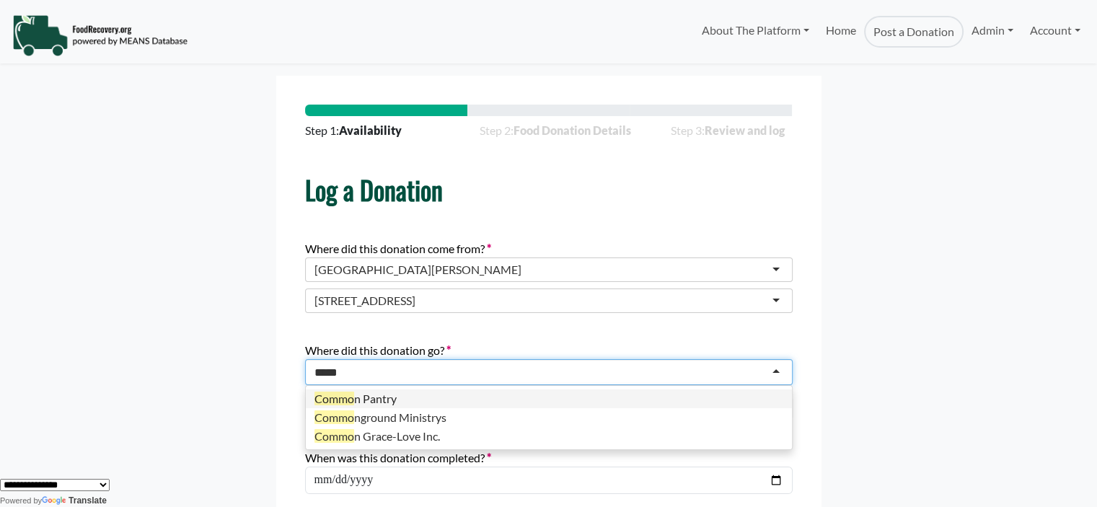
type input "******"
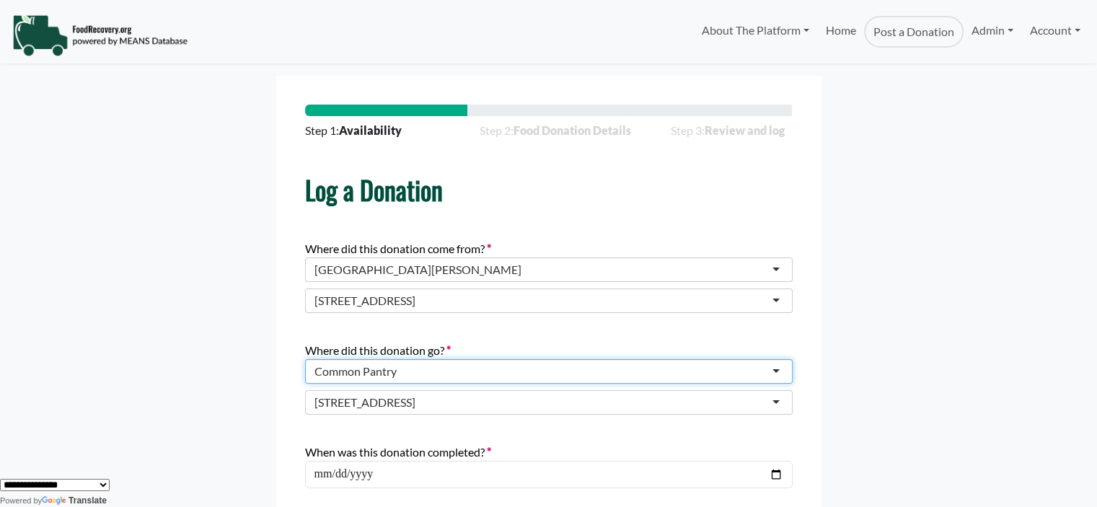
scroll to position [0, 0]
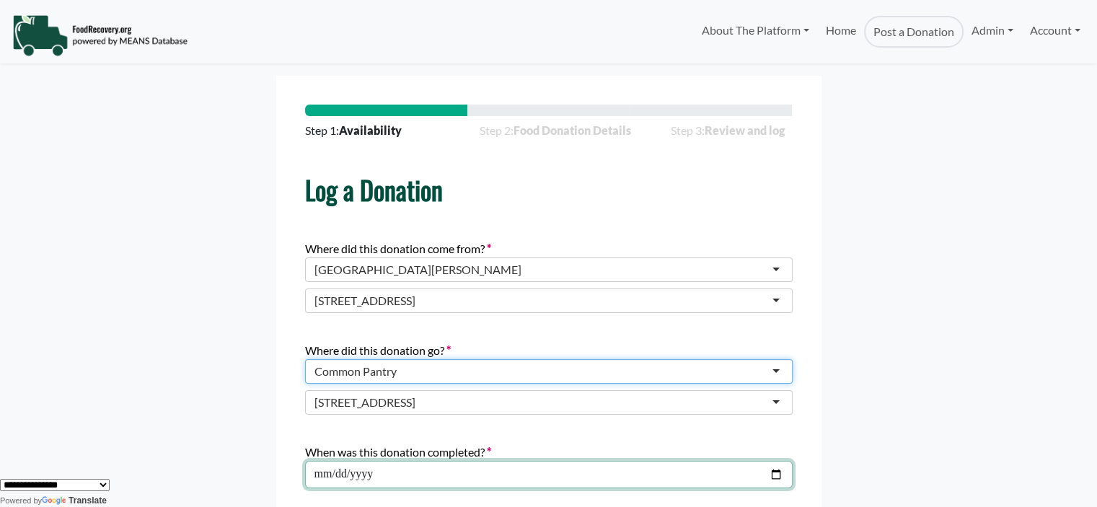
click at [776, 468] on input "**********" at bounding box center [548, 474] width 487 height 27
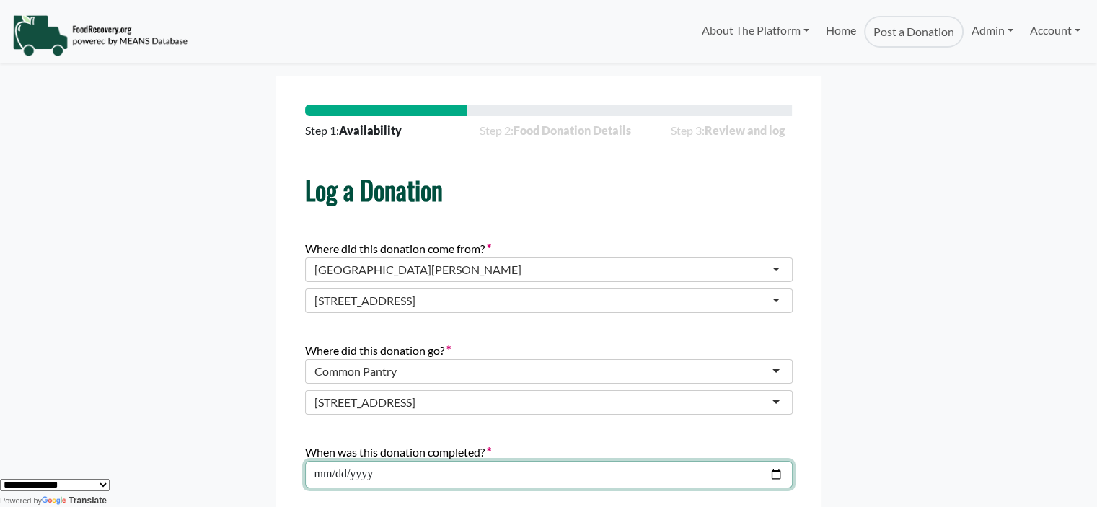
type input "**********"
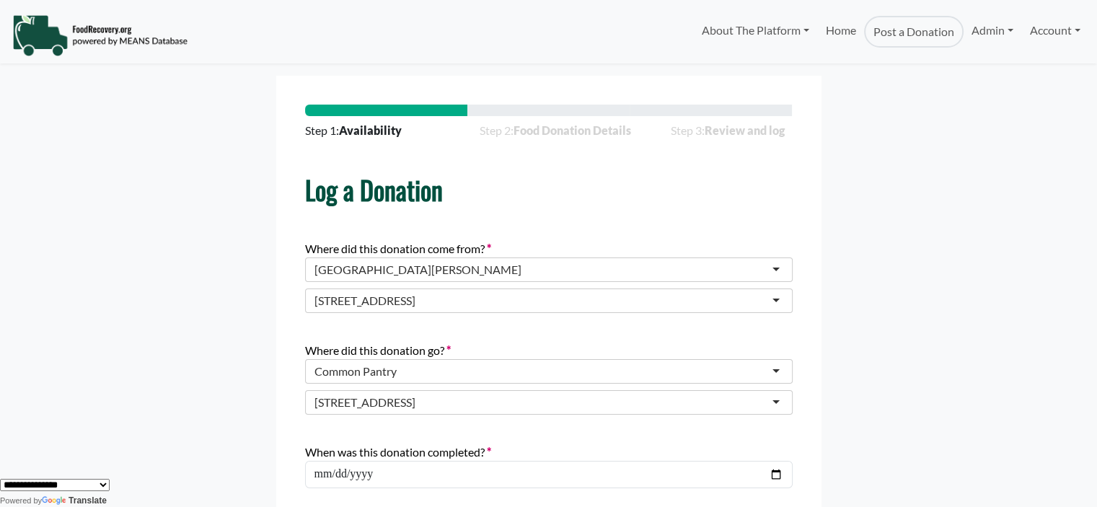
click at [963, 241] on form "Step 1: Availability Step 2: Food Donation Details Step 3: Review and log Log a…" at bounding box center [548, 340] width 934 height 529
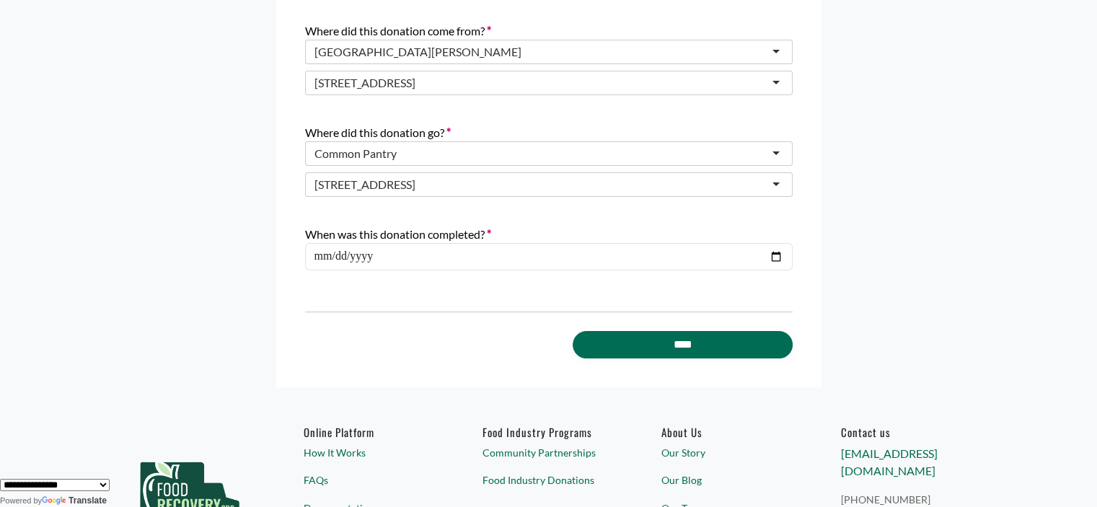
scroll to position [246, 0]
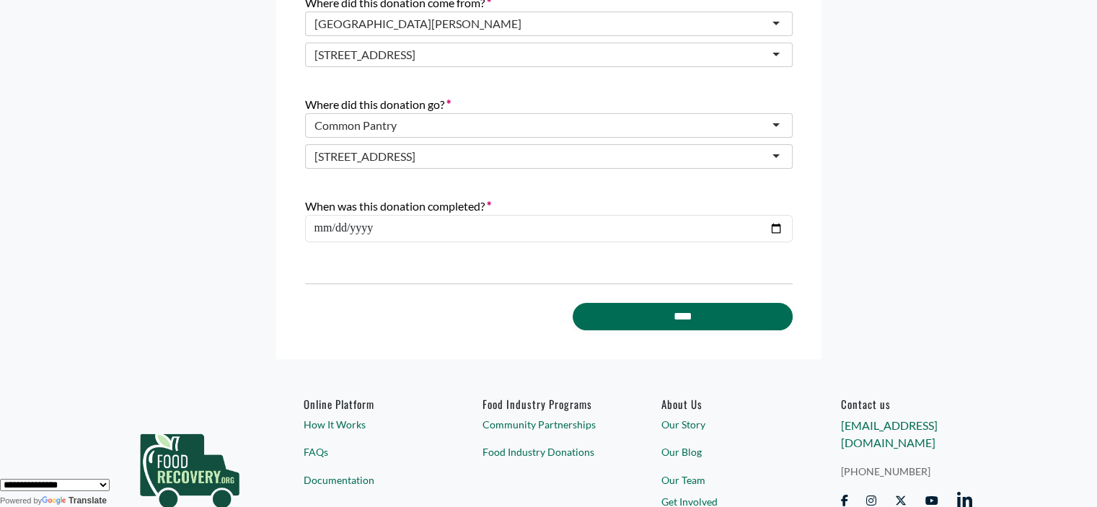
click at [687, 305] on input "****" at bounding box center [682, 316] width 219 height 27
type input "**********"
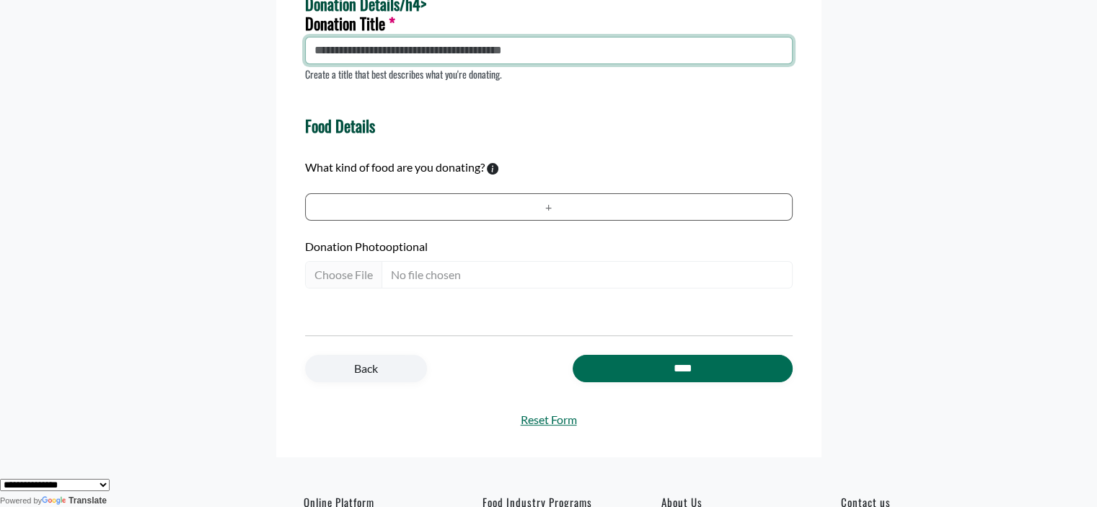
click at [412, 57] on input "text" at bounding box center [548, 50] width 487 height 27
type input "**********"
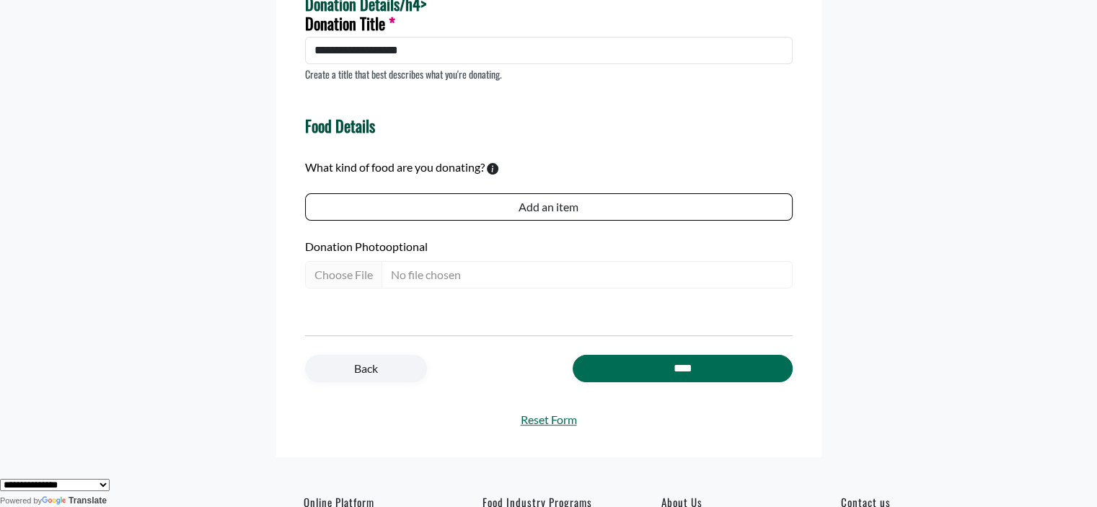
click at [552, 211] on button "Add an item" at bounding box center [548, 206] width 487 height 27
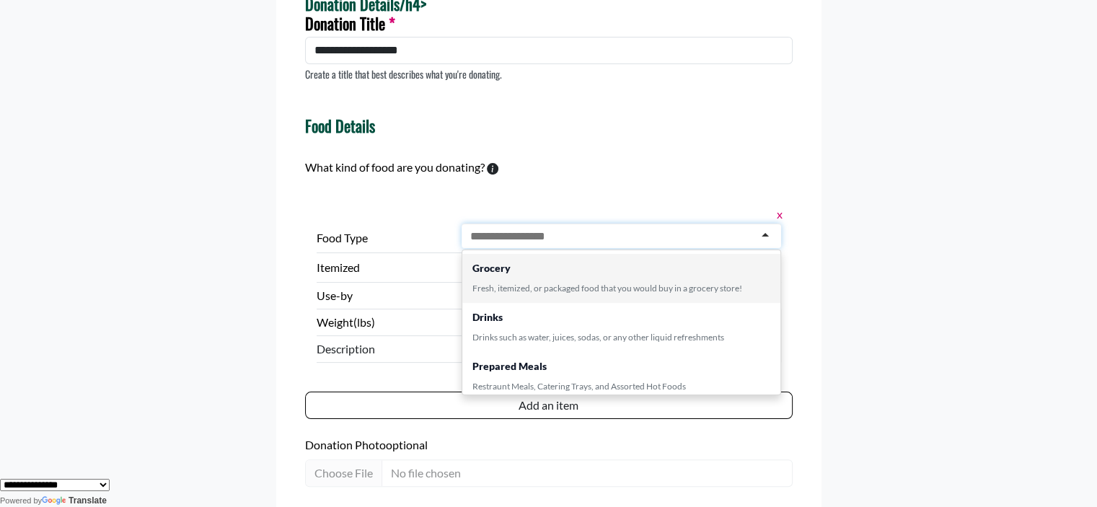
click at [524, 235] on input "text" at bounding box center [516, 236] width 92 height 14
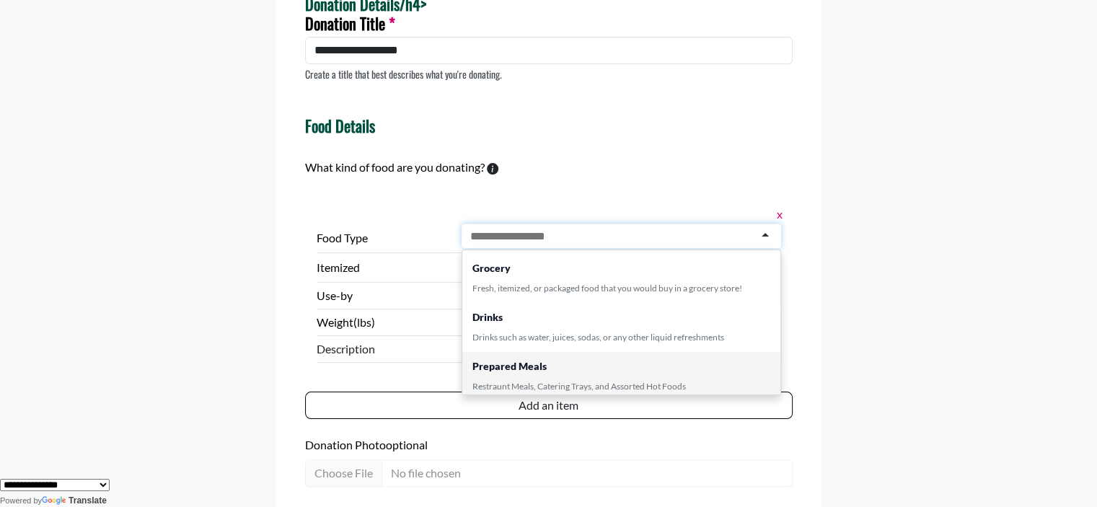
scroll to position [0, 0]
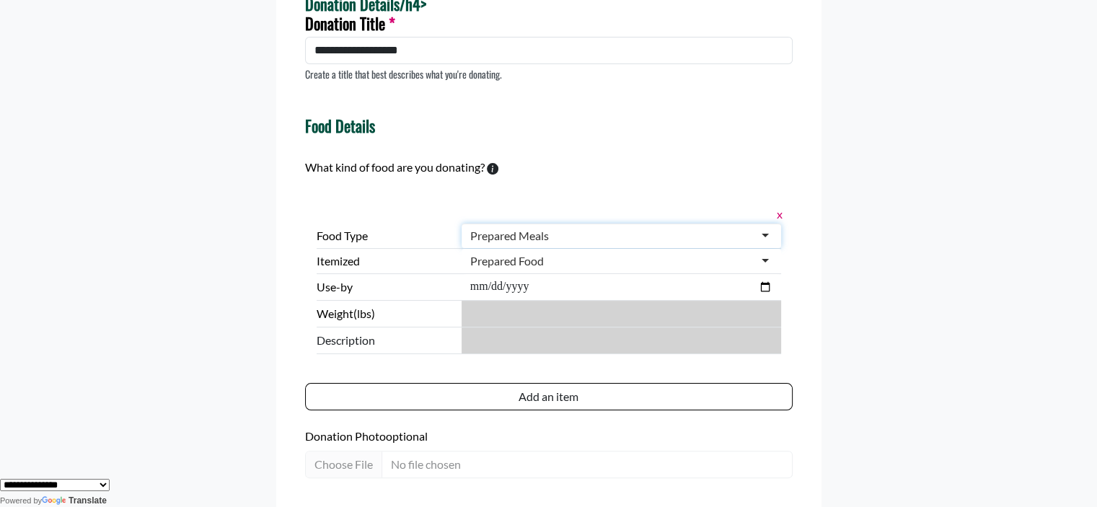
click at [500, 260] on div "Prepared Food" at bounding box center [507, 261] width 74 height 14
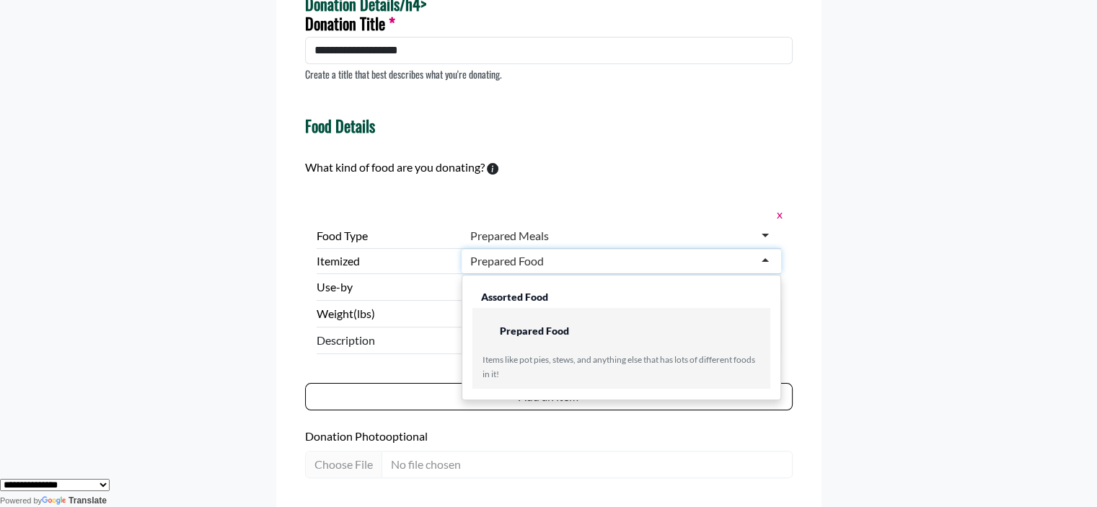
click at [128, 230] on form "**********" at bounding box center [548, 238] width 934 height 817
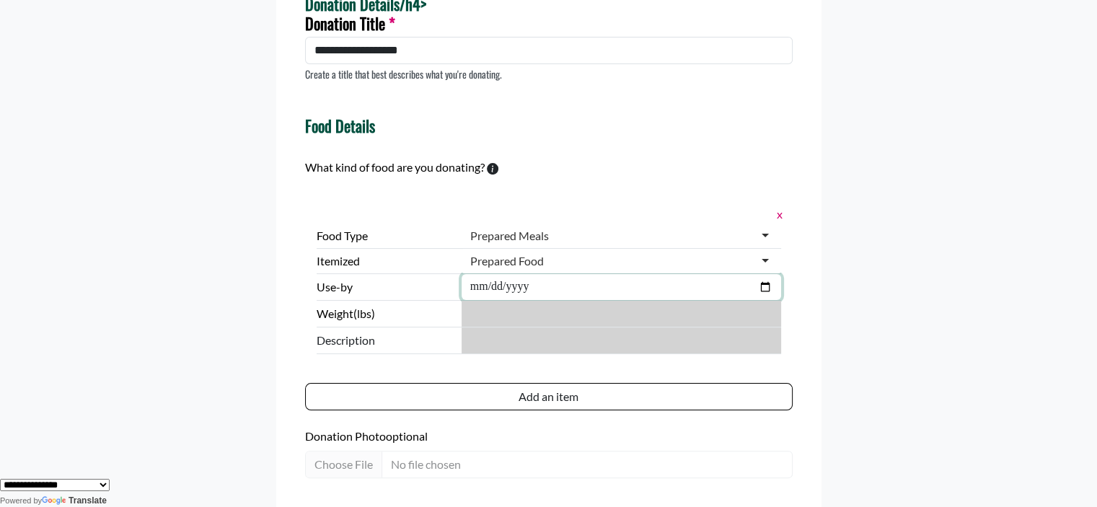
click at [761, 286] on input "date" at bounding box center [620, 287] width 319 height 26
type input "**********"
drag, startPoint x: 498, startPoint y: 313, endPoint x: 418, endPoint y: 313, distance: 79.3
click at [418, 313] on div "Weight (lbs) ***" at bounding box center [549, 314] width 464 height 27
type input "***"
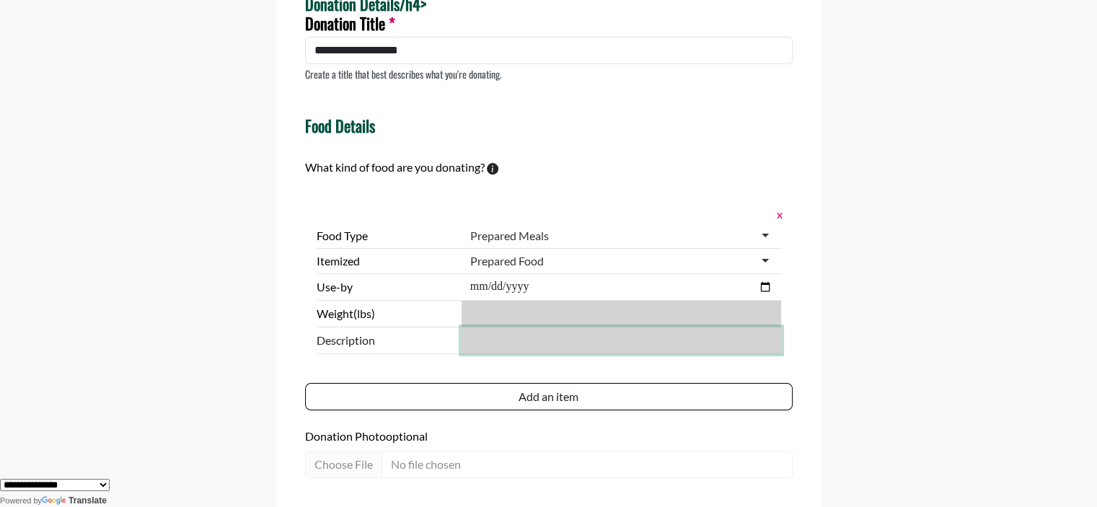
click at [487, 334] on input "text" at bounding box center [620, 340] width 319 height 26
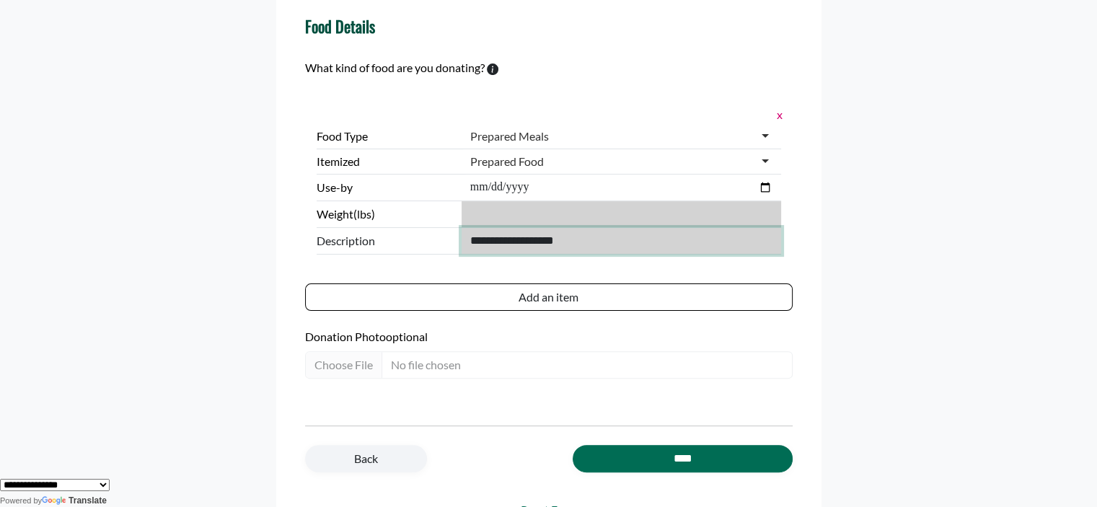
scroll to position [381, 0]
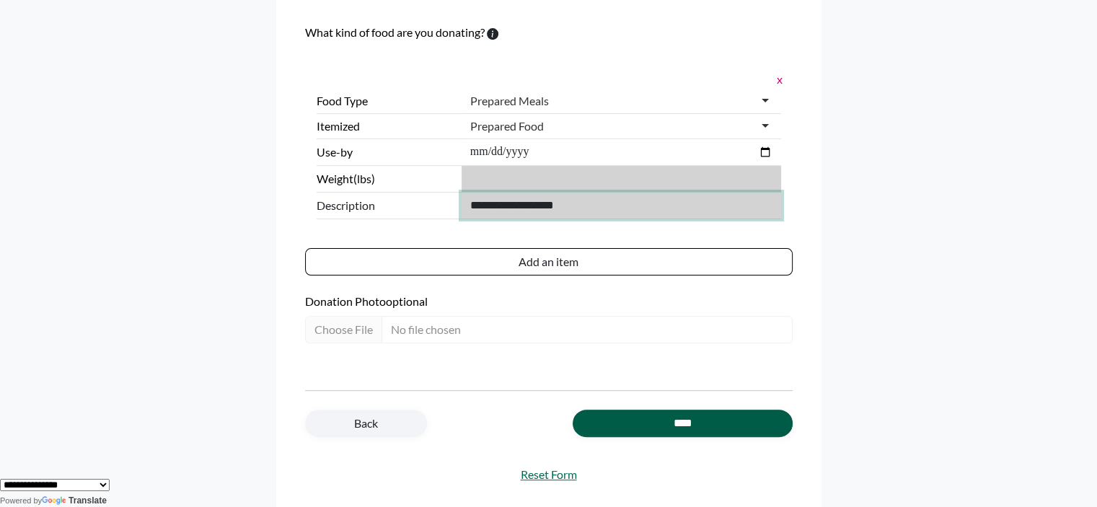
type input "**********"
click at [641, 422] on input "****" at bounding box center [682, 423] width 219 height 27
type input "**********"
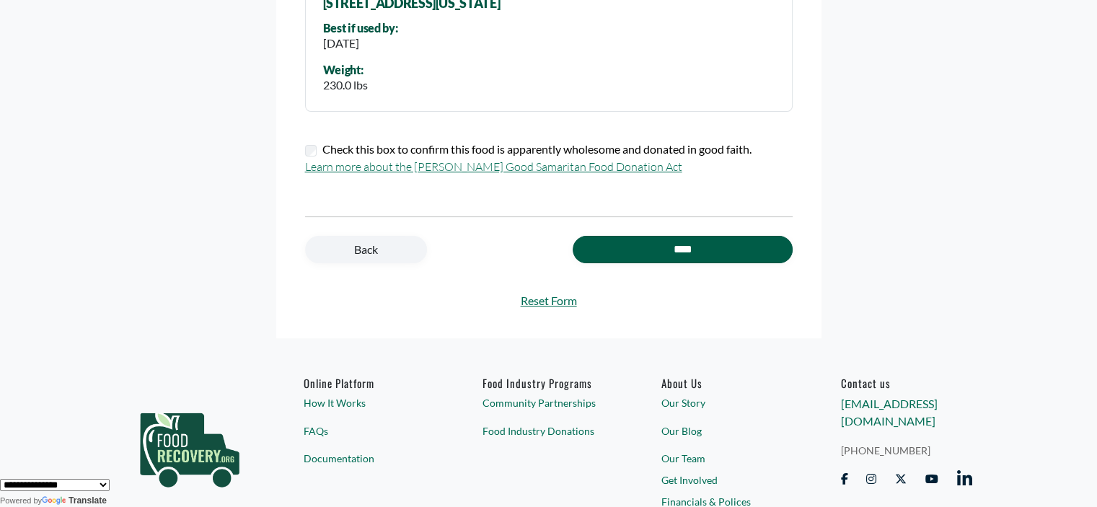
click at [632, 250] on input "****" at bounding box center [682, 249] width 219 height 27
type input "**********"
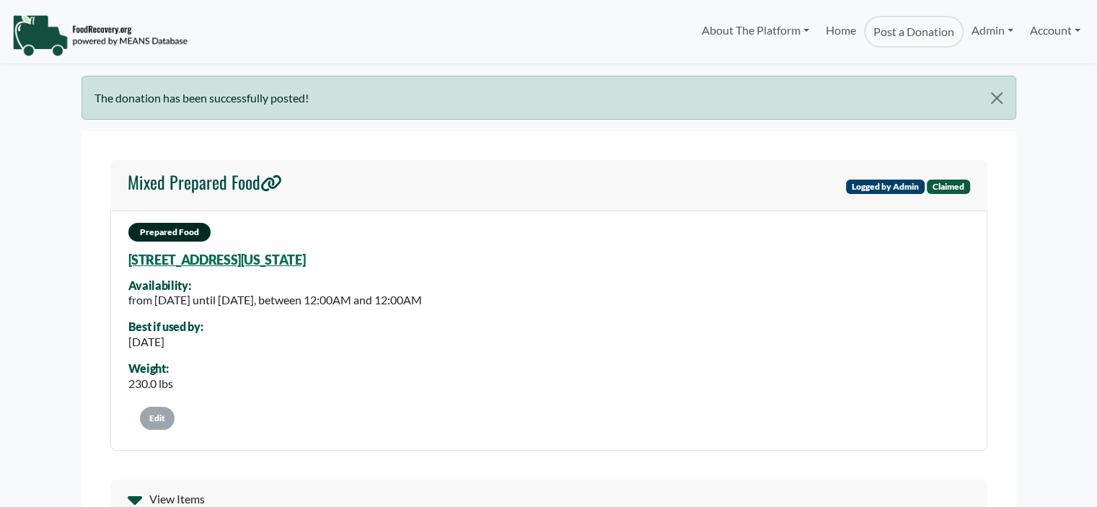
select select "Language Translate Widget"
click at [991, 27] on link "Admin" at bounding box center [992, 30] width 58 height 29
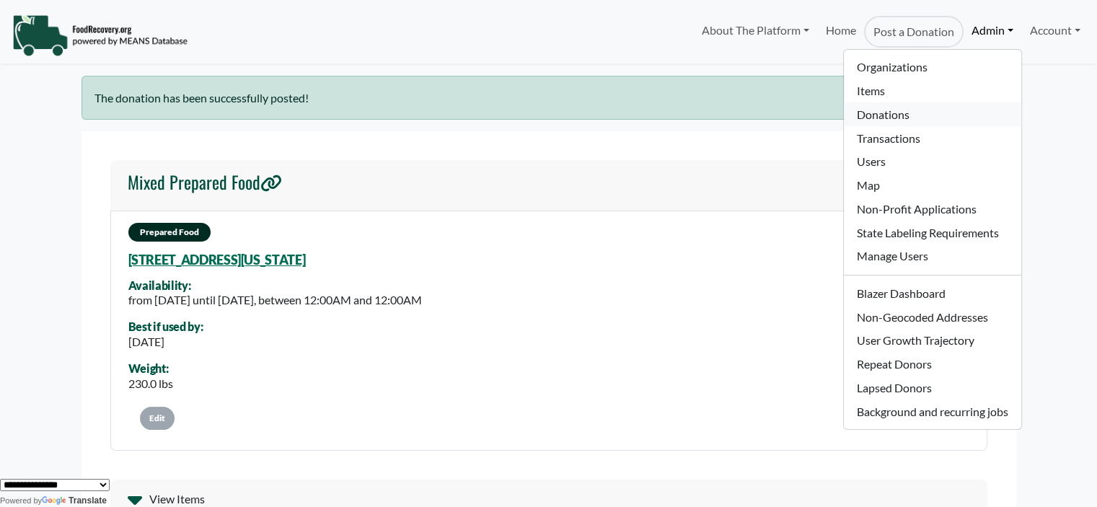
click at [946, 115] on link "Donations" at bounding box center [932, 114] width 177 height 24
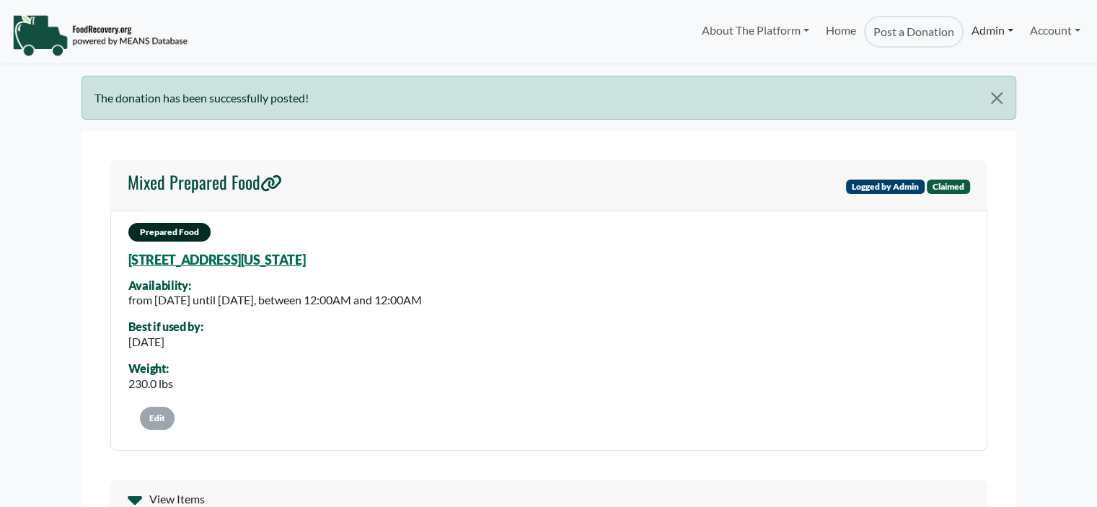
click at [966, 26] on link "Admin" at bounding box center [992, 30] width 58 height 29
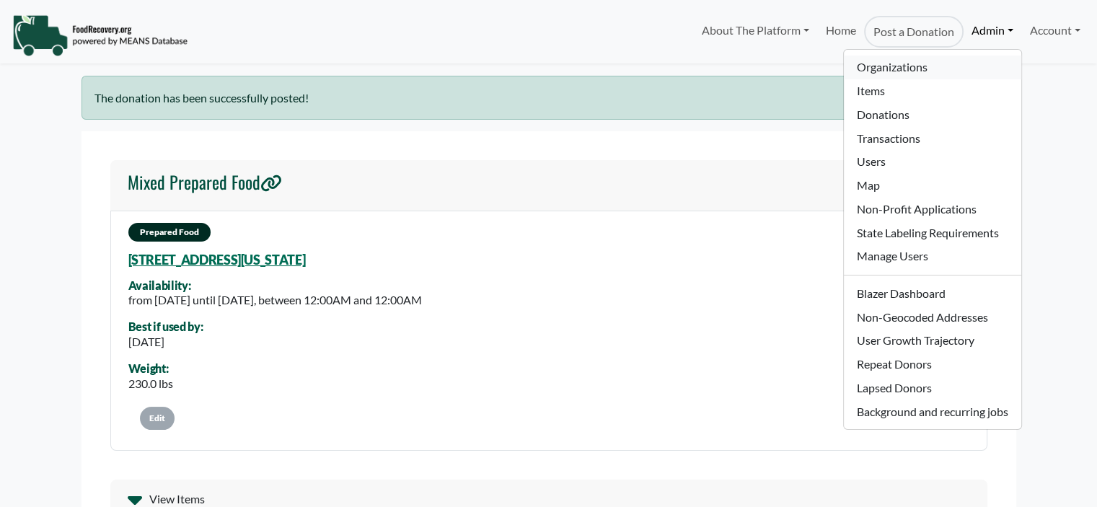
click at [918, 68] on link "Organizations" at bounding box center [932, 68] width 177 height 24
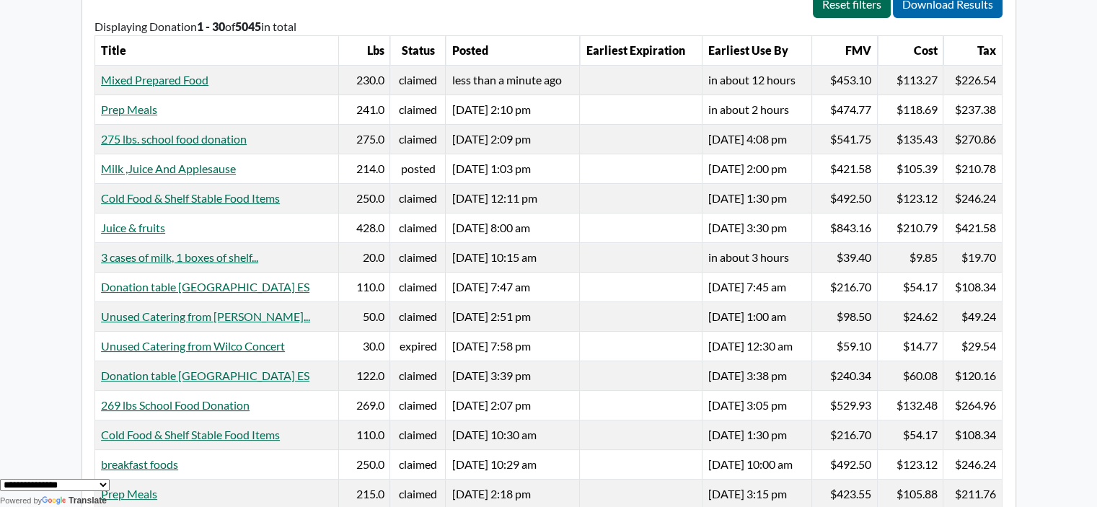
scroll to position [288, 0]
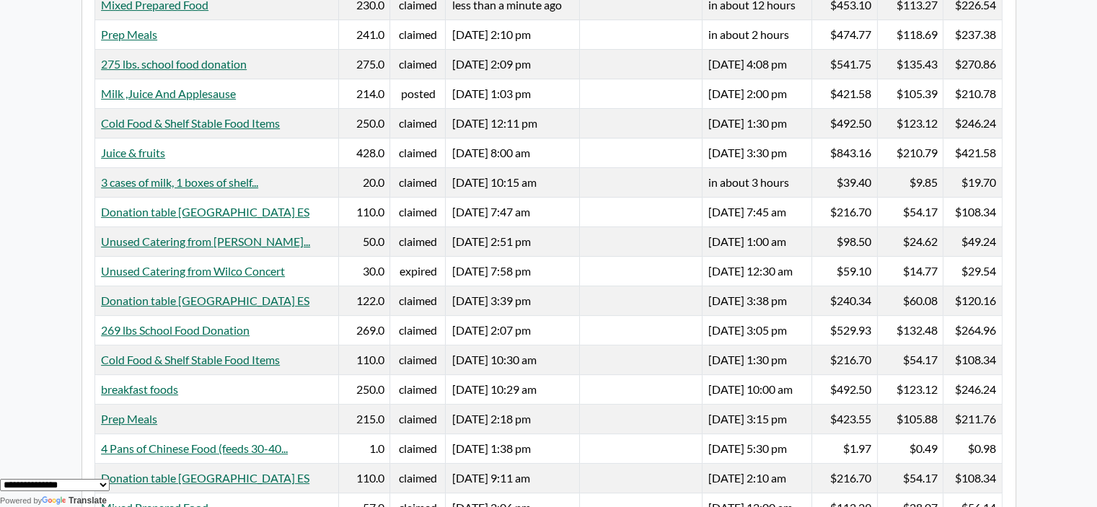
scroll to position [383, 0]
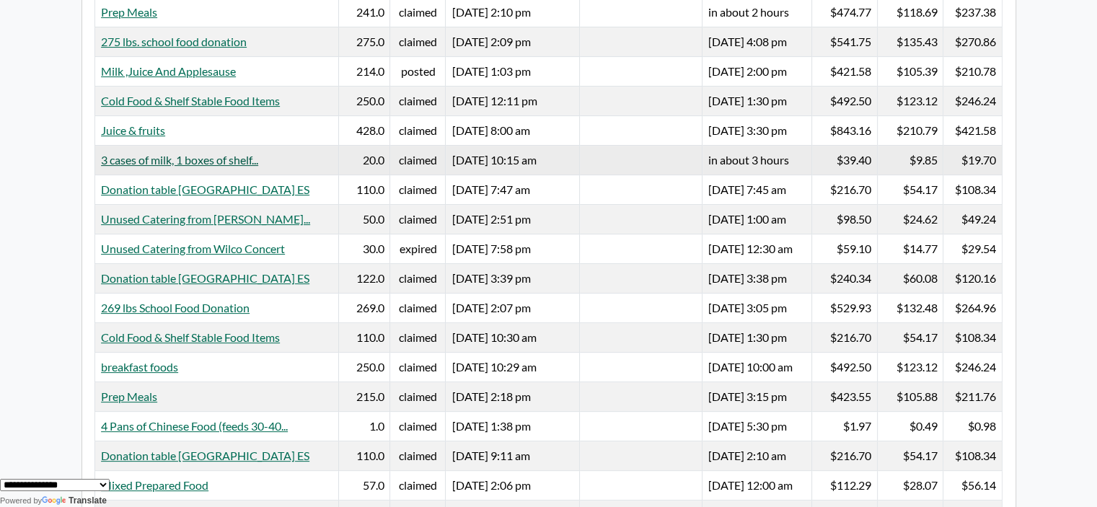
click at [115, 155] on link "3 cases of milk, 1 boxes of shelf..." at bounding box center [179, 160] width 157 height 14
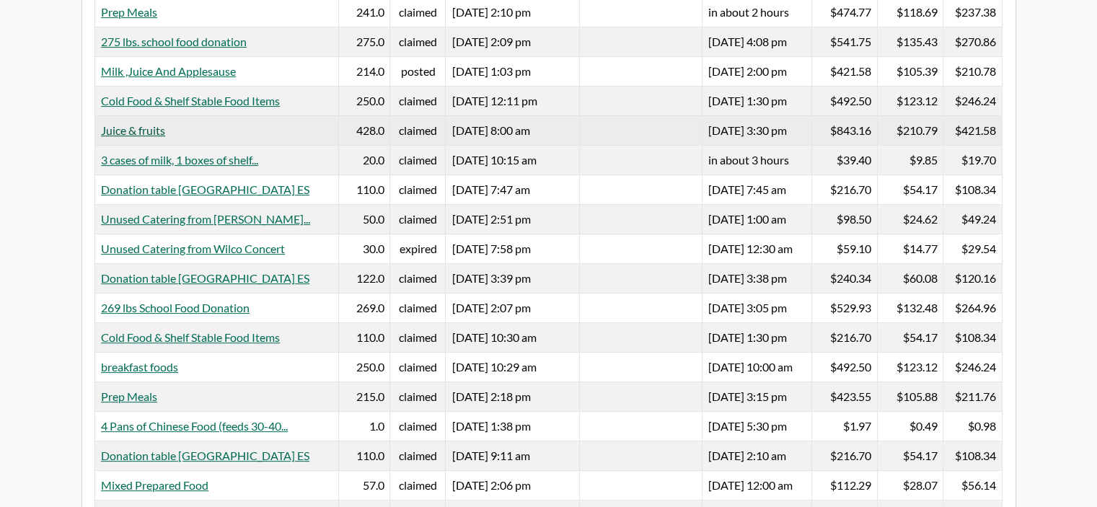
click at [139, 123] on link "Juice & fruits" at bounding box center [133, 130] width 64 height 14
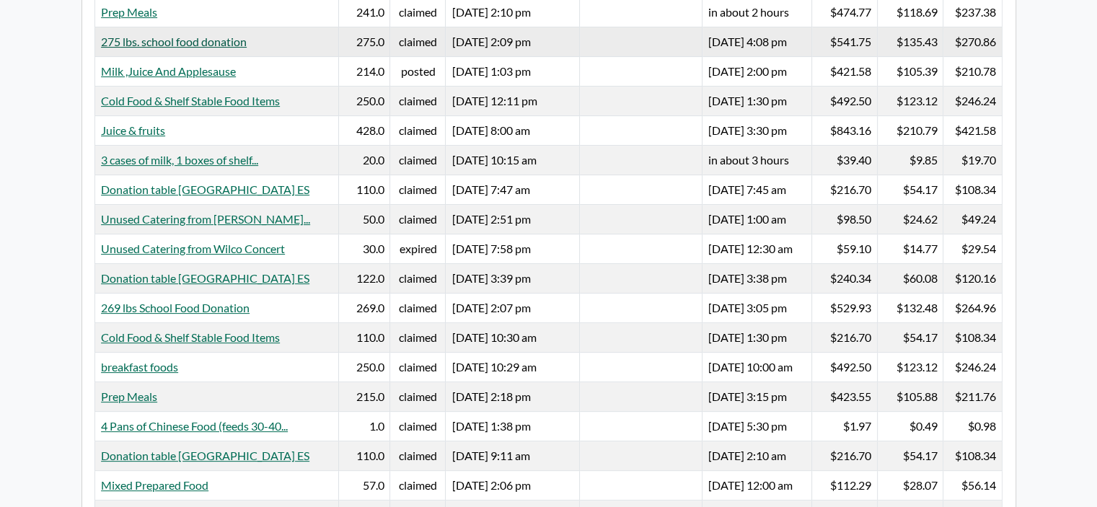
click at [151, 37] on link "275 lbs. school food donation" at bounding box center [174, 42] width 146 height 14
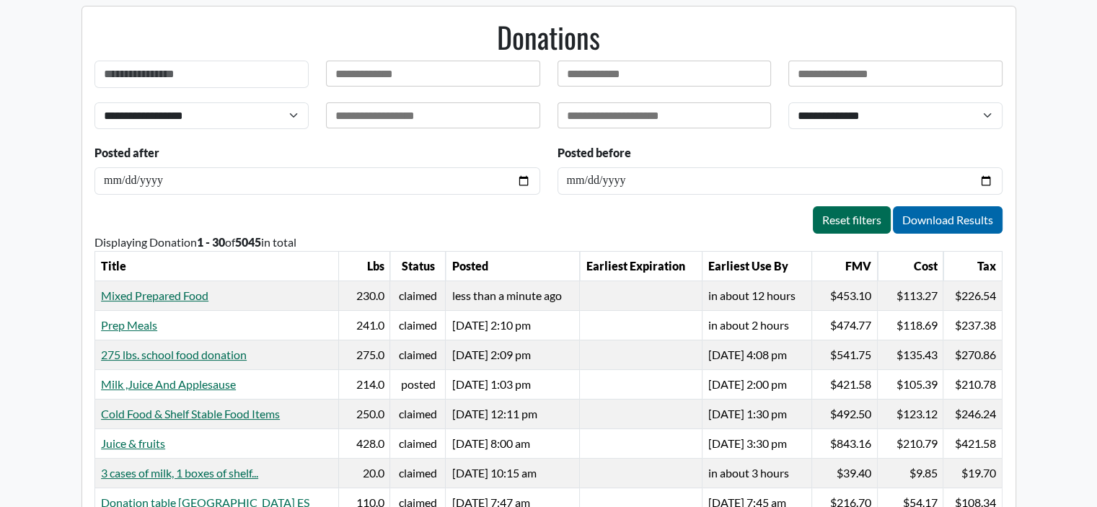
scroll to position [0, 0]
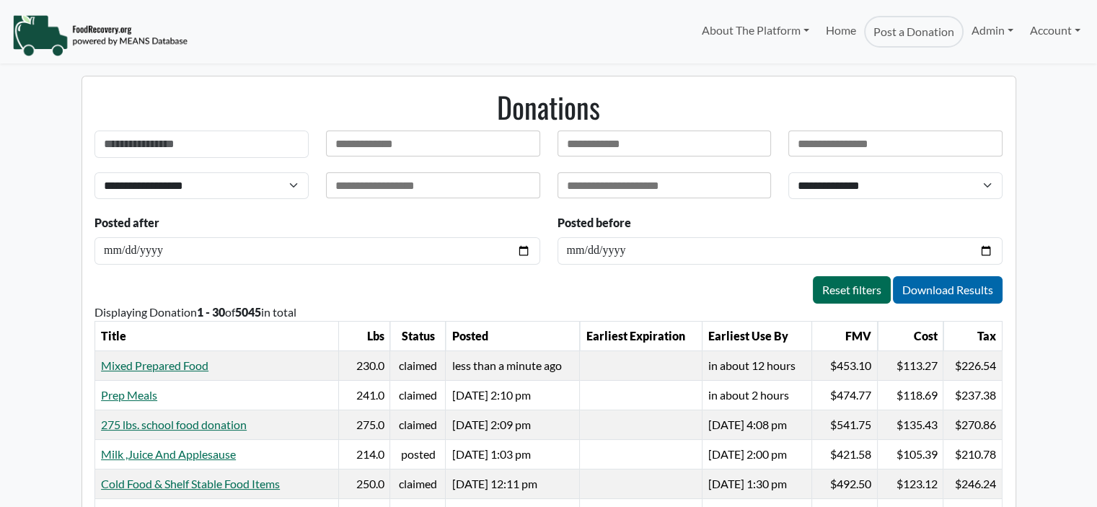
click at [370, 190] on div at bounding box center [433, 185] width 214 height 26
click at [466, 189] on div at bounding box center [433, 185] width 214 height 26
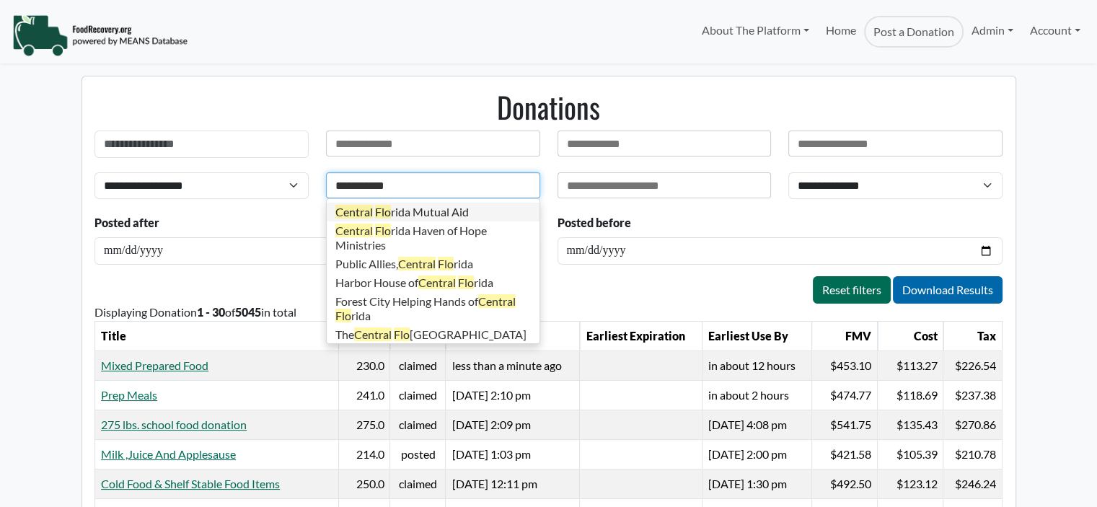
type input "**********"
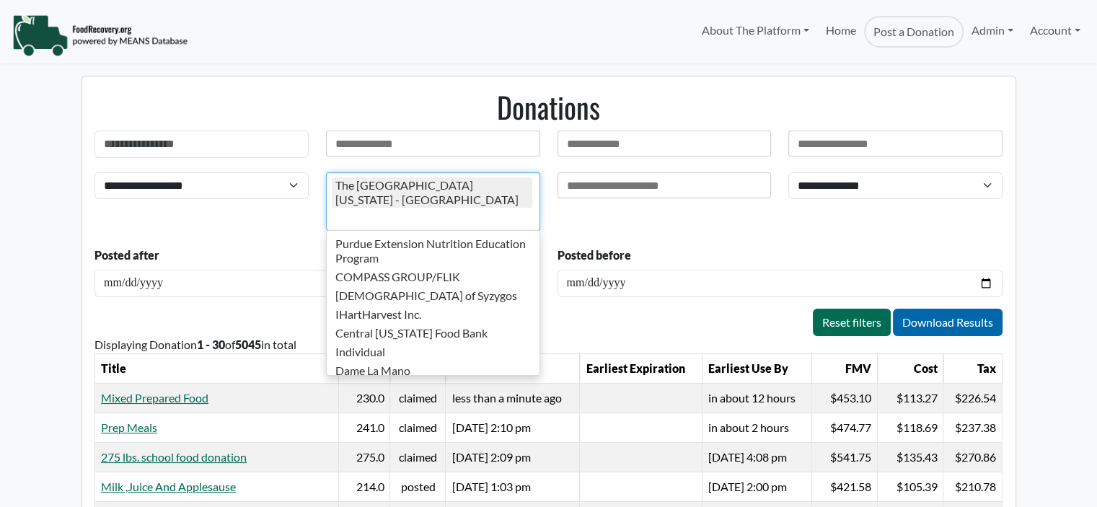
scroll to position [7267, 0]
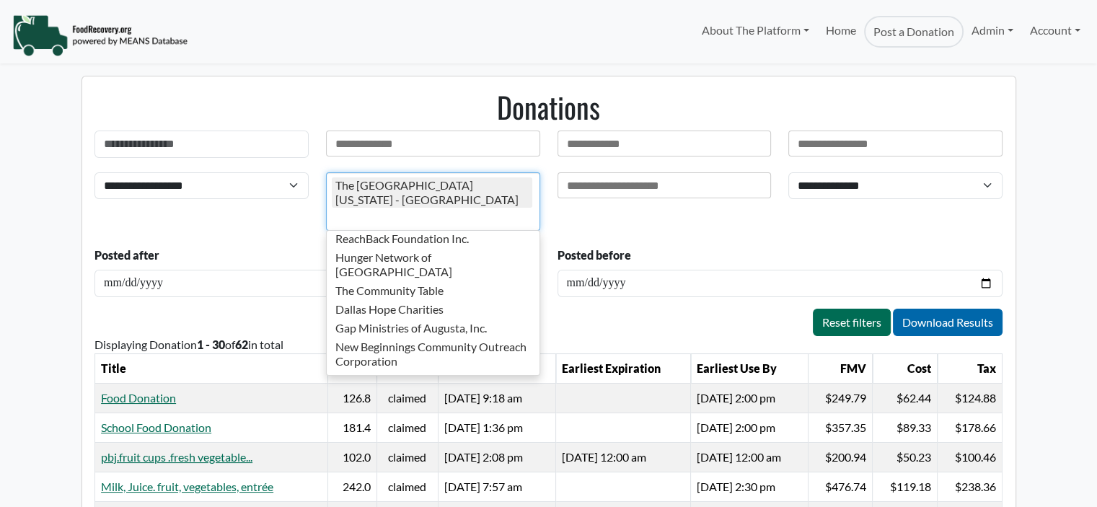
click at [1067, 112] on body "About The Platform How It Works FAQs Documentation Home Post a Donation Admin O…" at bounding box center [548, 253] width 1097 height 507
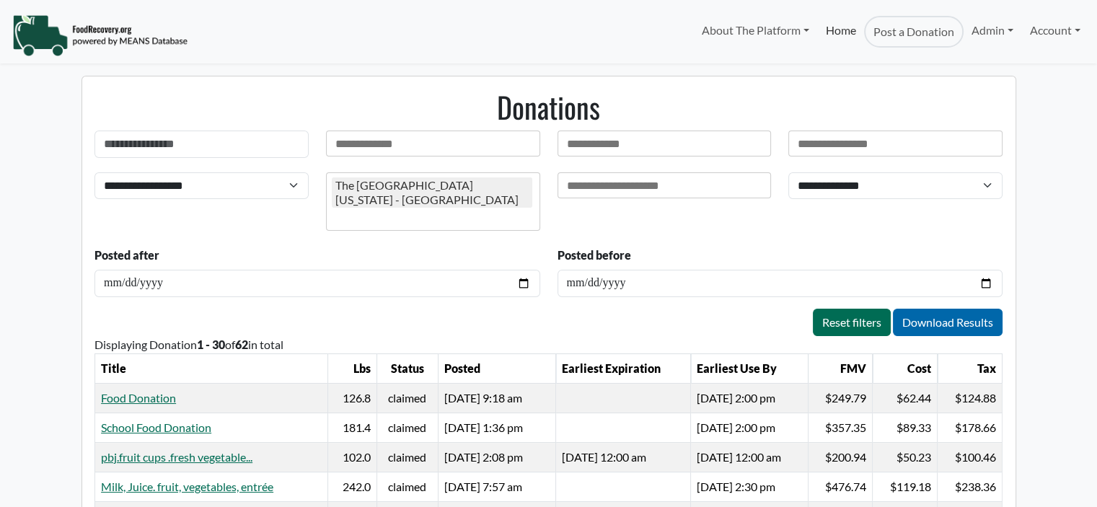
click at [828, 34] on link "Home" at bounding box center [840, 32] width 46 height 32
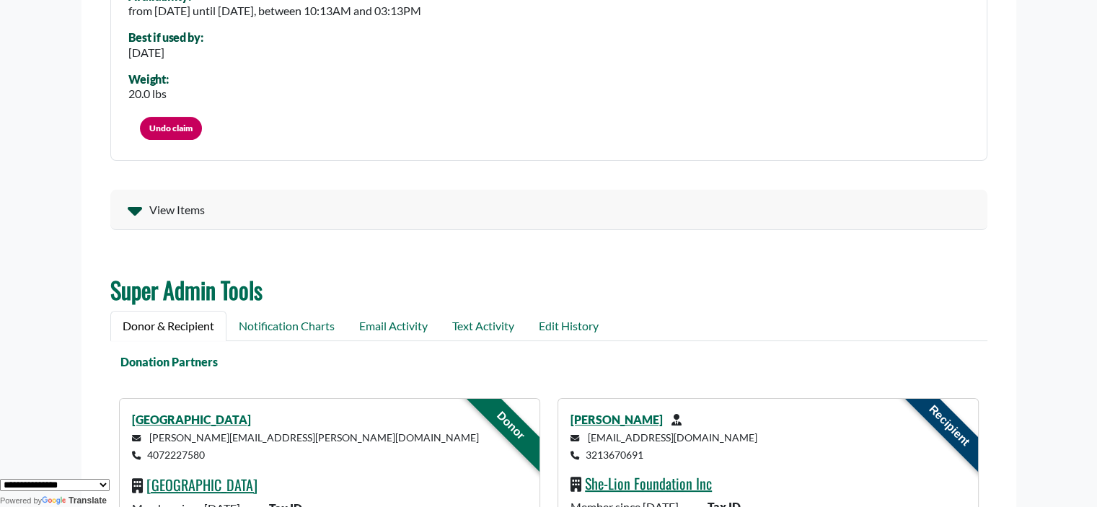
scroll to position [14, 0]
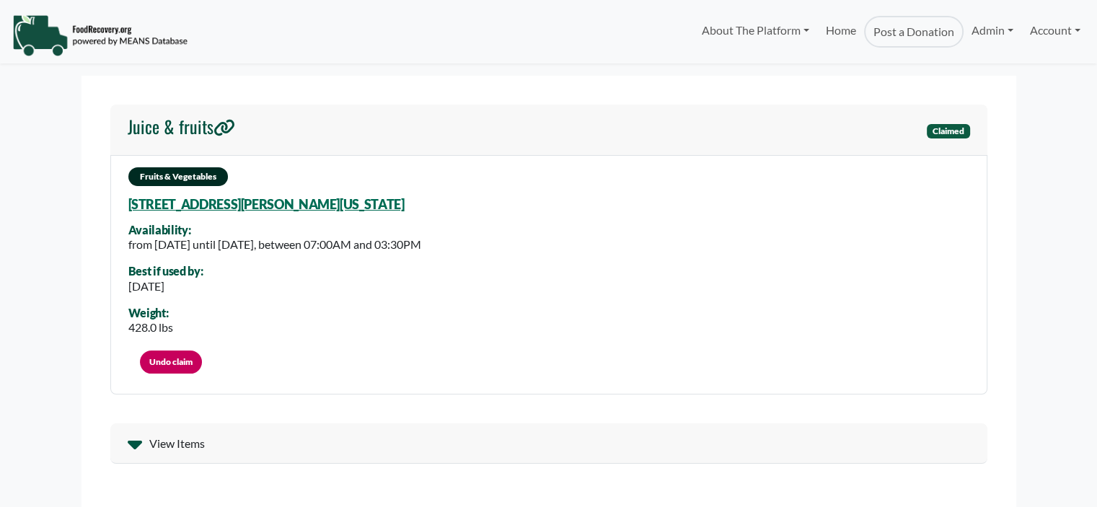
select select "Language Translate Widget"
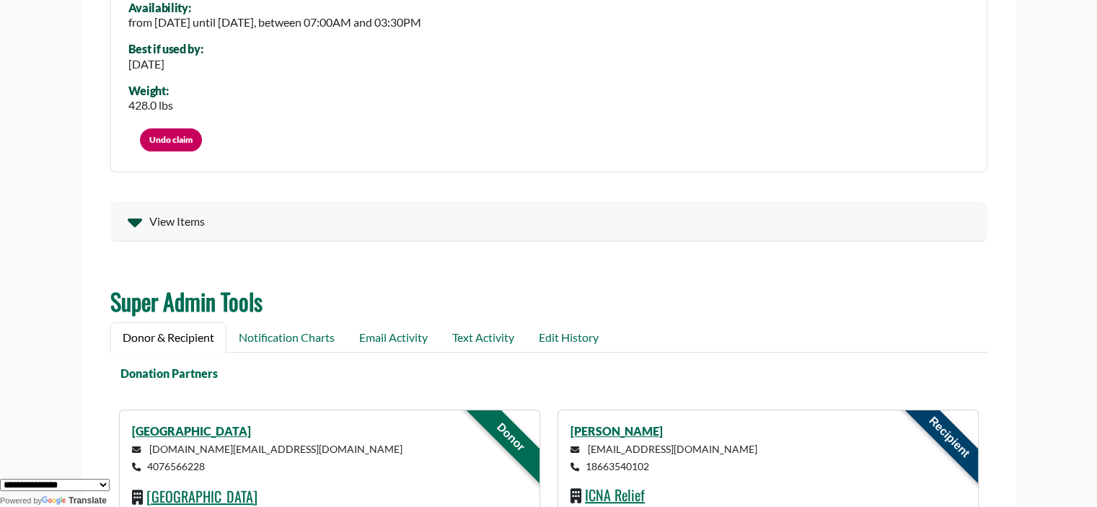
scroll to position [101, 0]
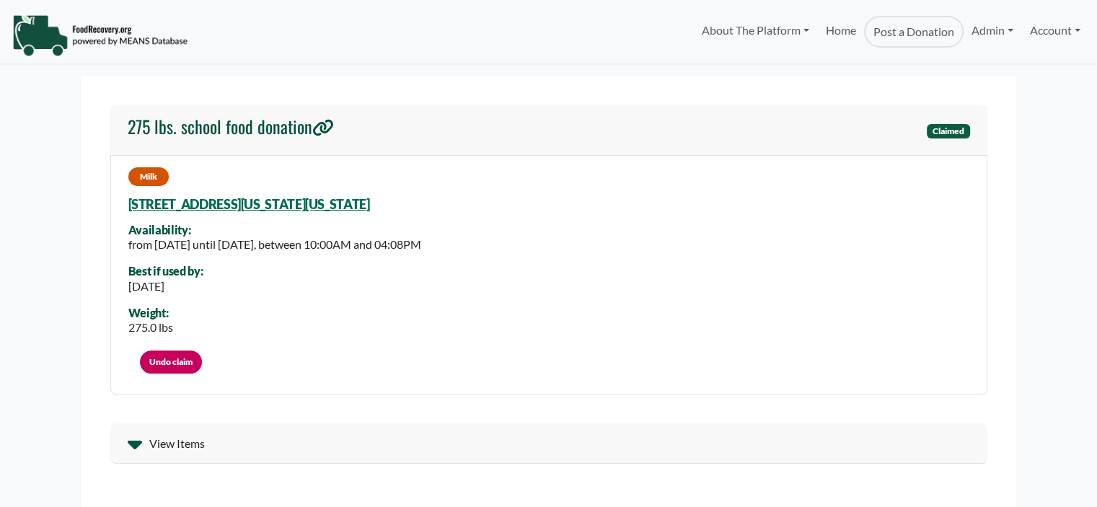
select select "Language Translate Widget"
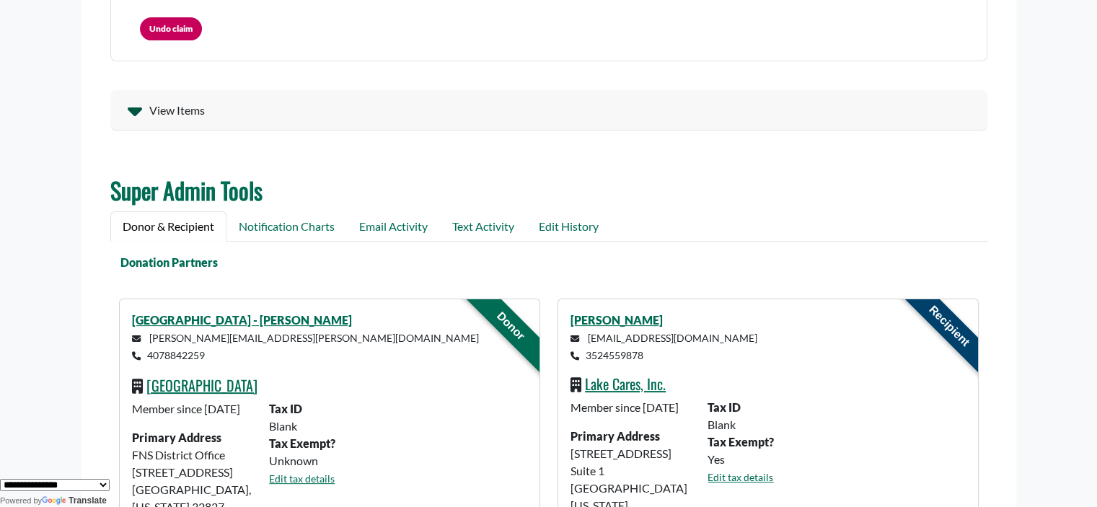
scroll to position [6, 0]
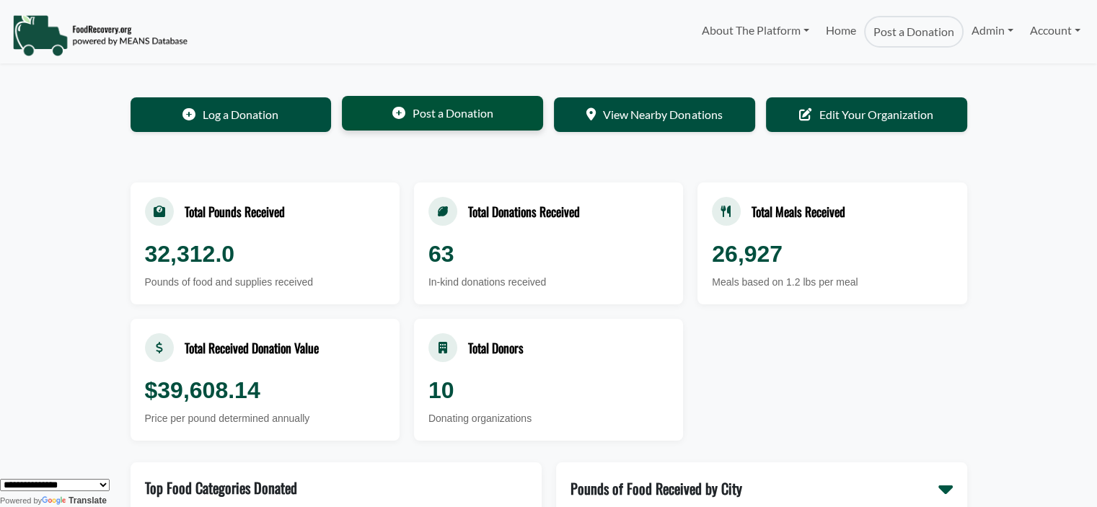
click at [407, 111] on link "Post a Donation" at bounding box center [442, 113] width 201 height 35
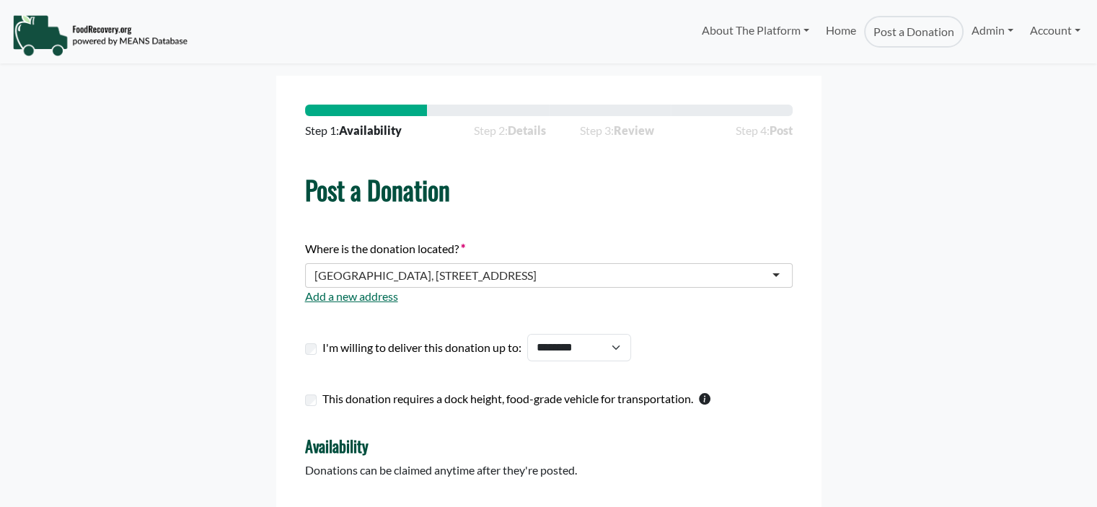
select select "Language Translate Widget"
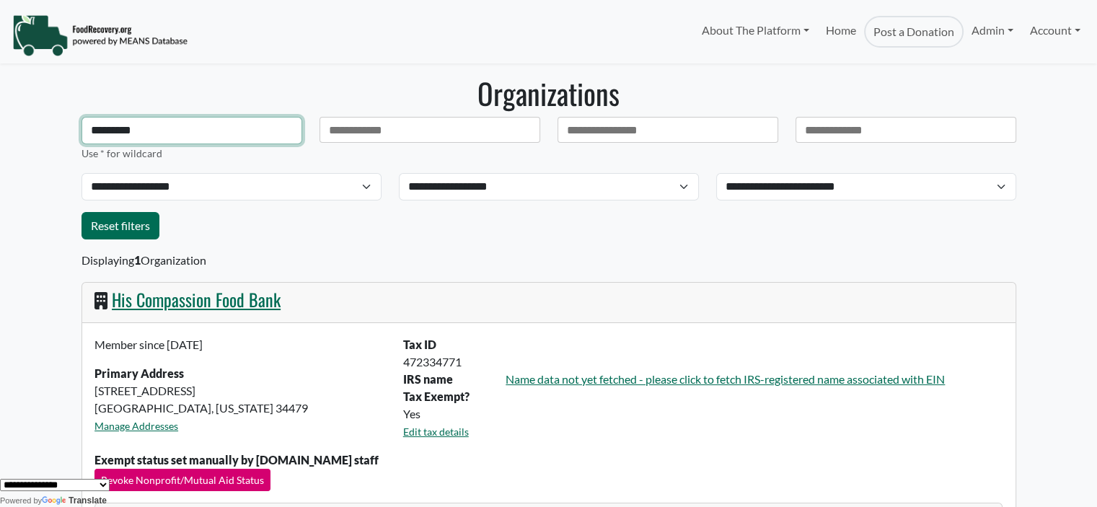
drag, startPoint x: 164, startPoint y: 126, endPoint x: -102, endPoint y: 128, distance: 266.1
click at [0, 128] on html "About The Platform How It Works FAQs Documentation Home Post a Donation Admin O…" at bounding box center [548, 253] width 1097 height 507
type input "**********"
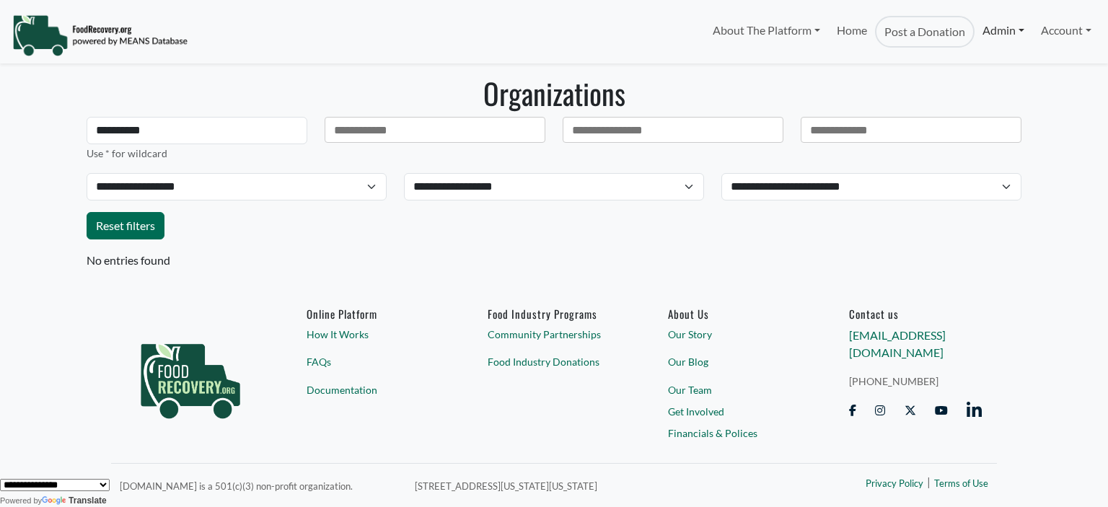
click at [1001, 28] on link "Admin" at bounding box center [1003, 30] width 58 height 29
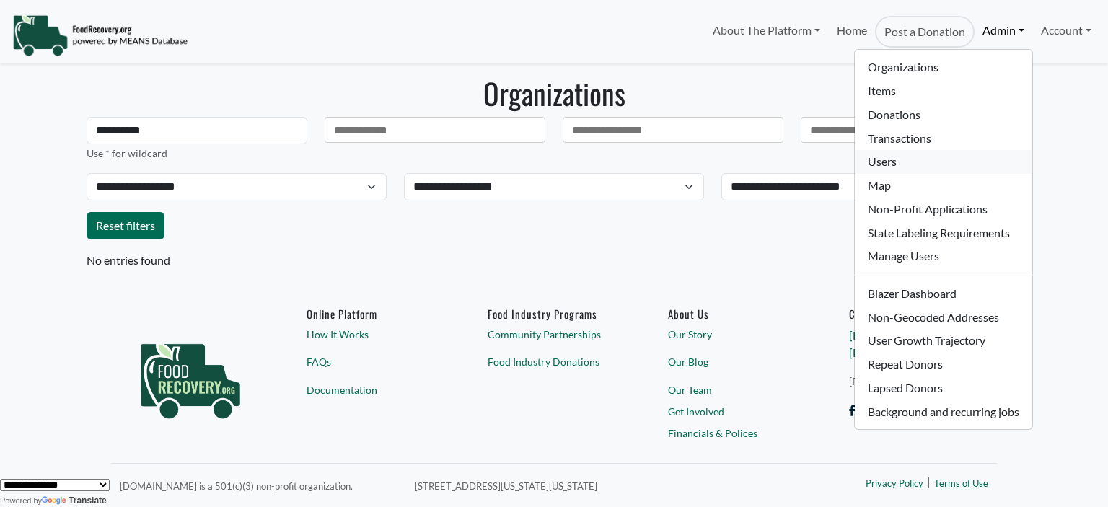
click at [923, 166] on link "Users" at bounding box center [942, 162] width 177 height 24
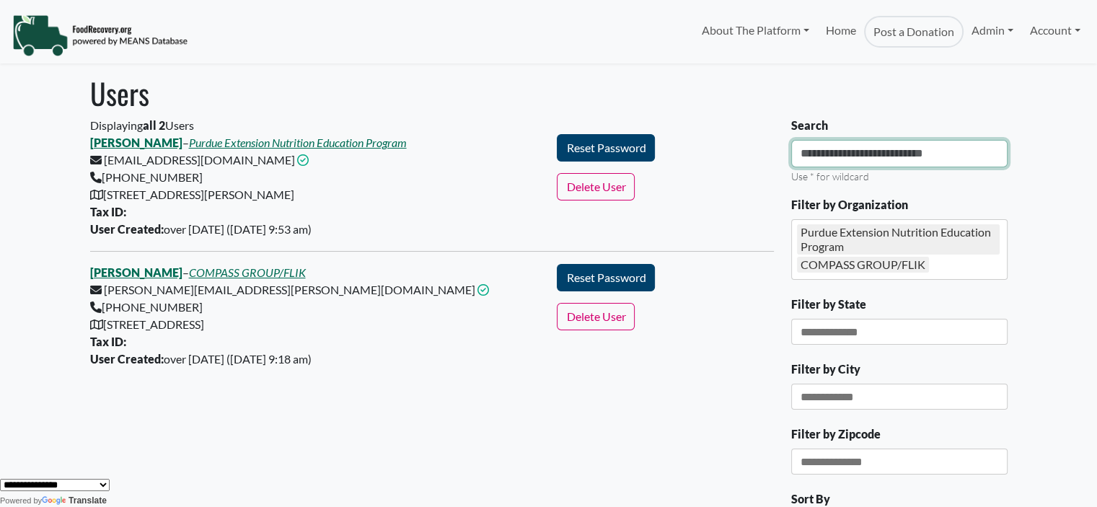
drag, startPoint x: 901, startPoint y: 151, endPoint x: 888, endPoint y: 151, distance: 13.0
click at [901, 151] on input "Search" at bounding box center [899, 153] width 216 height 27
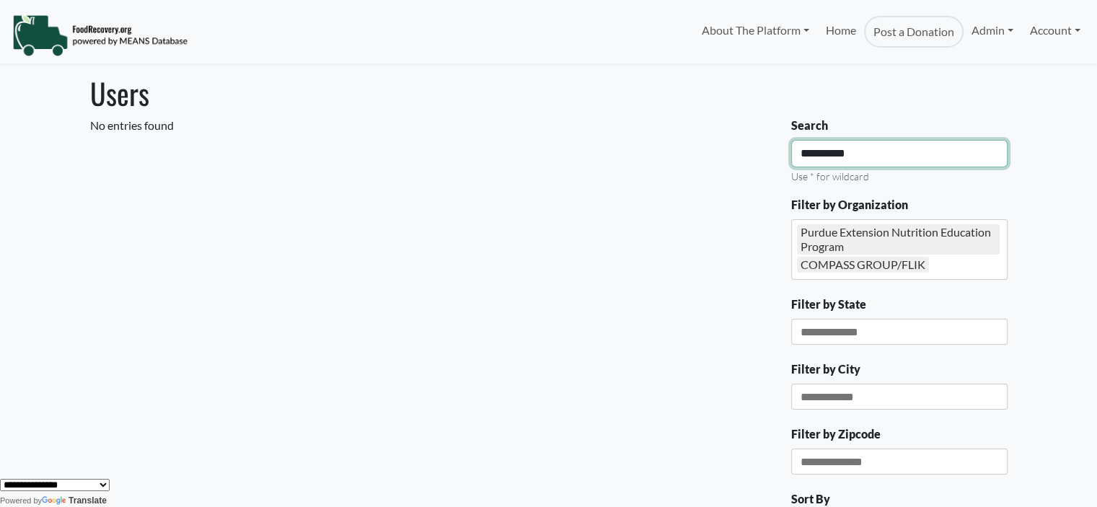
type input "**********"
click at [875, 244] on div "Purdue Extension Nutrition Education Program" at bounding box center [898, 239] width 203 height 30
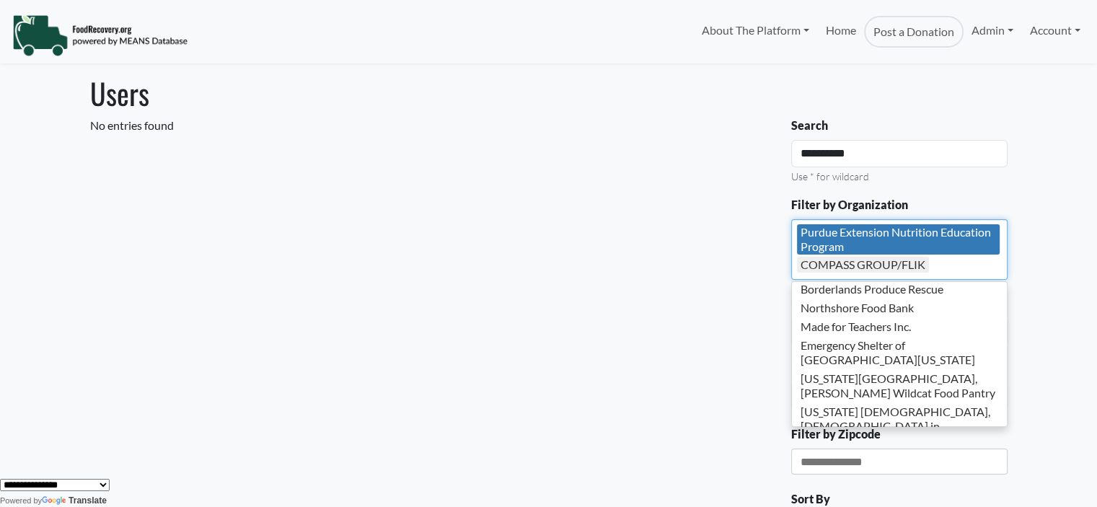
scroll to position [21724, 0]
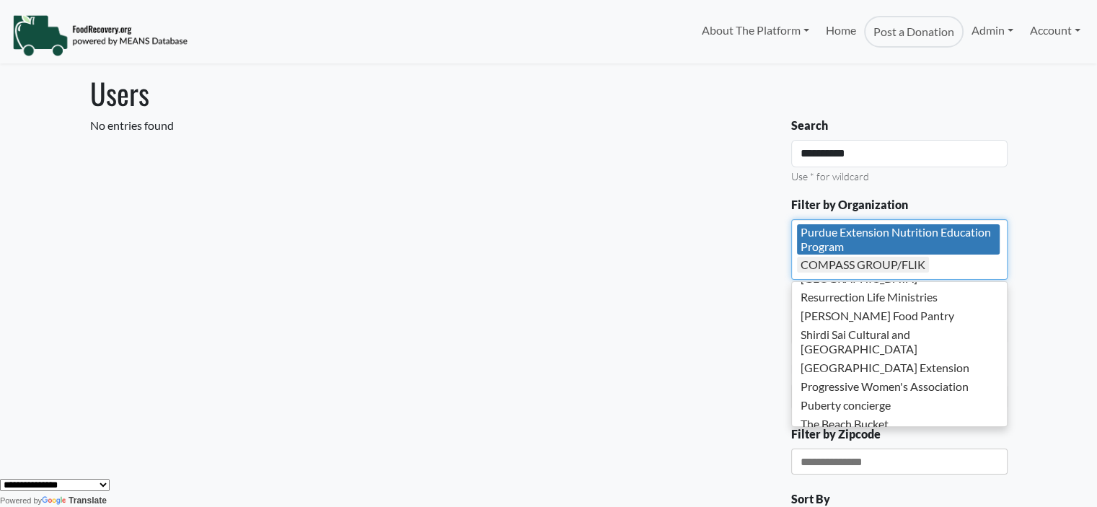
click at [909, 268] on div "COMPASS GROUP/FLIK" at bounding box center [863, 265] width 132 height 16
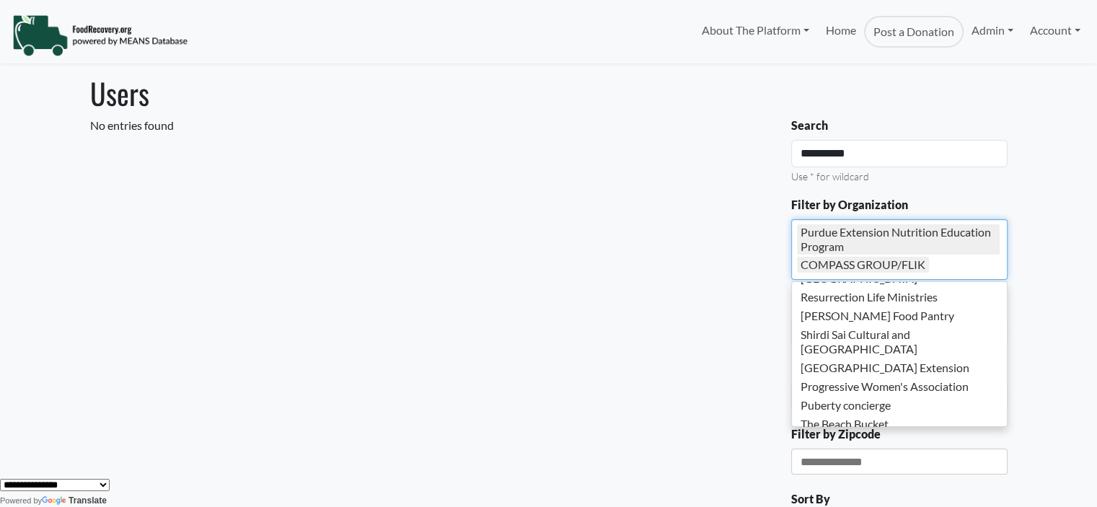
click at [937, 262] on div "Purdue Extension Nutrition Education Program COMPASS GROUP/FLIK" at bounding box center [899, 249] width 216 height 61
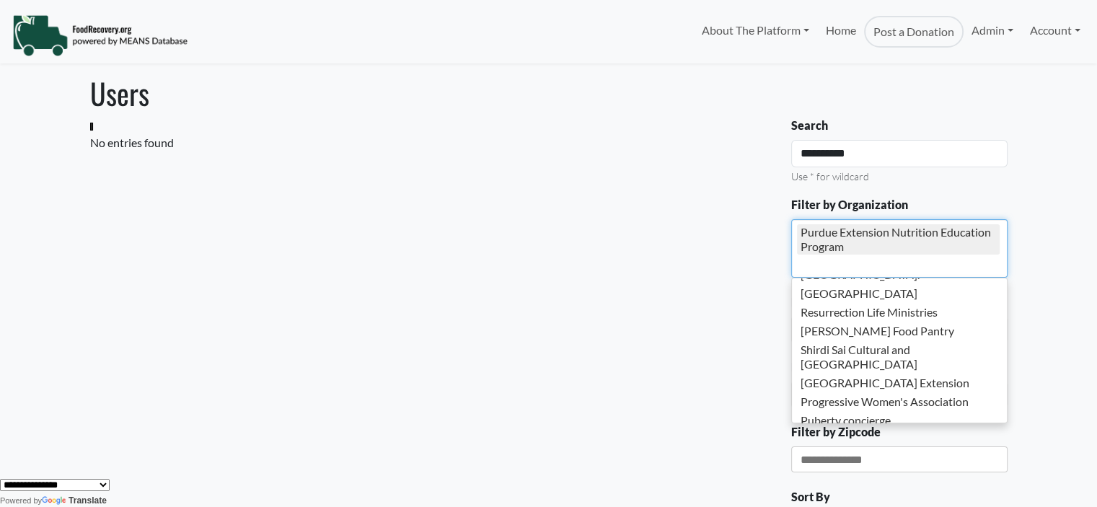
scroll to position [3, 0]
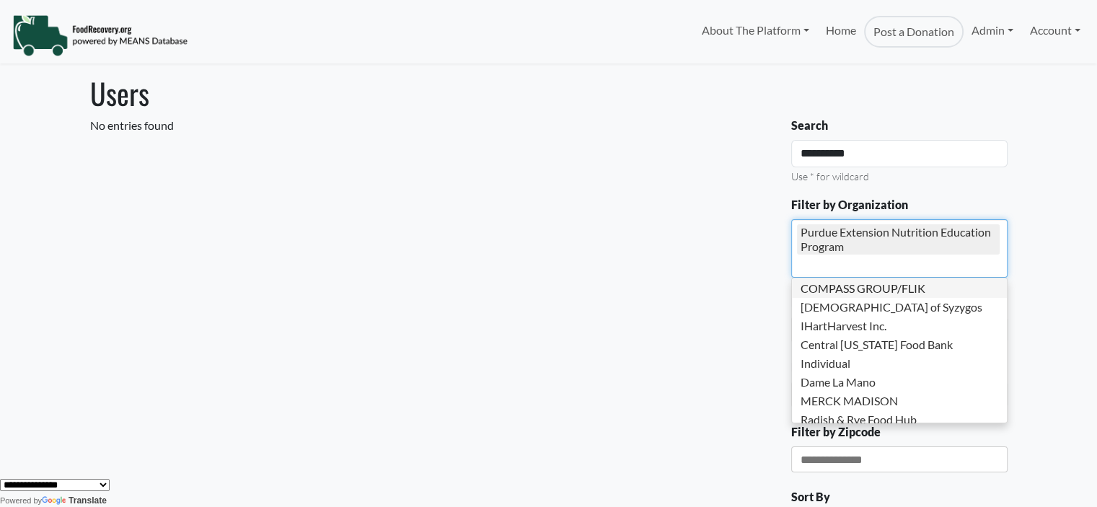
click at [857, 256] on div "Purdue Extension Nutrition Education Program" at bounding box center [899, 248] width 216 height 58
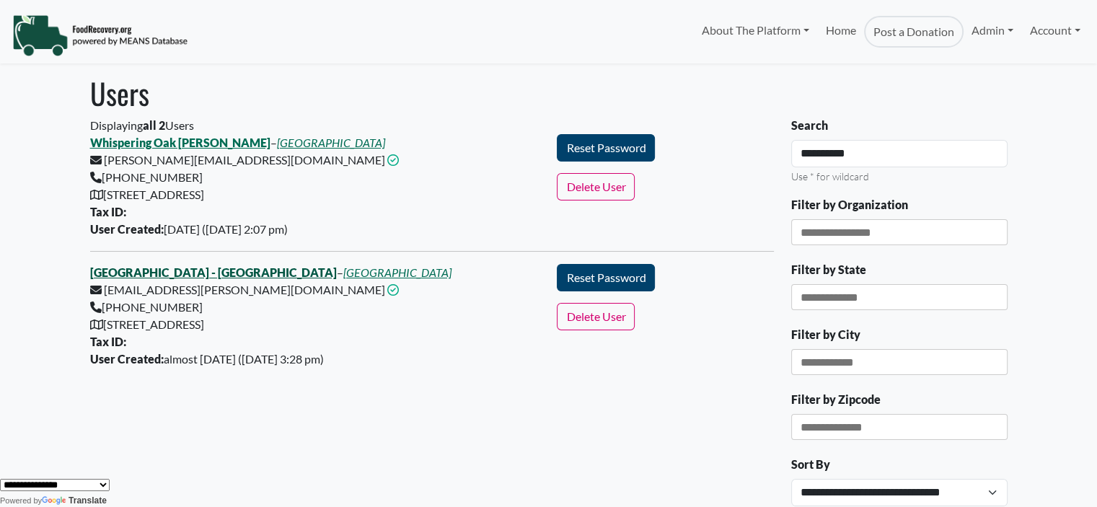
drag, startPoint x: 180, startPoint y: 268, endPoint x: 183, endPoint y: 259, distance: 9.1
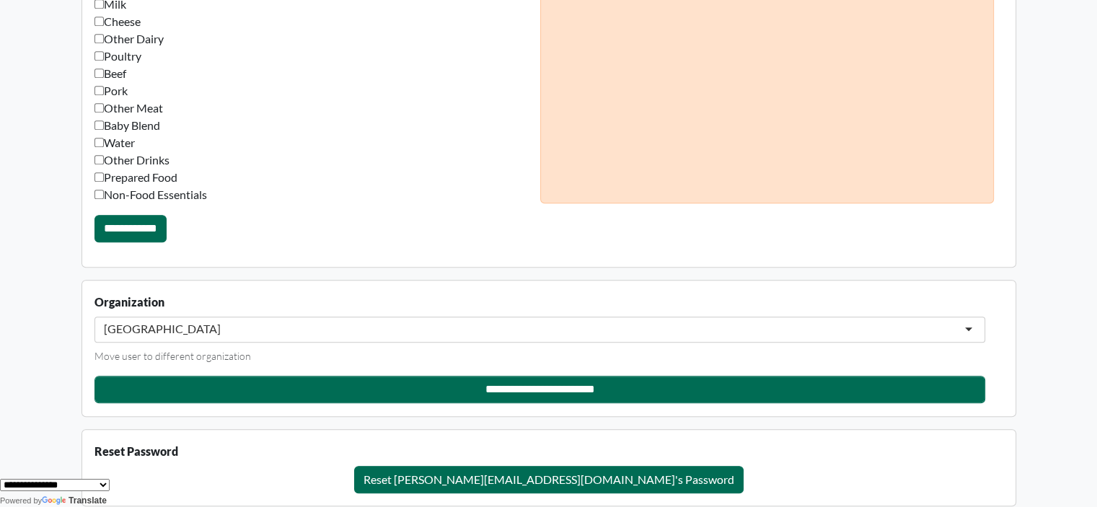
scroll to position [1505, 0]
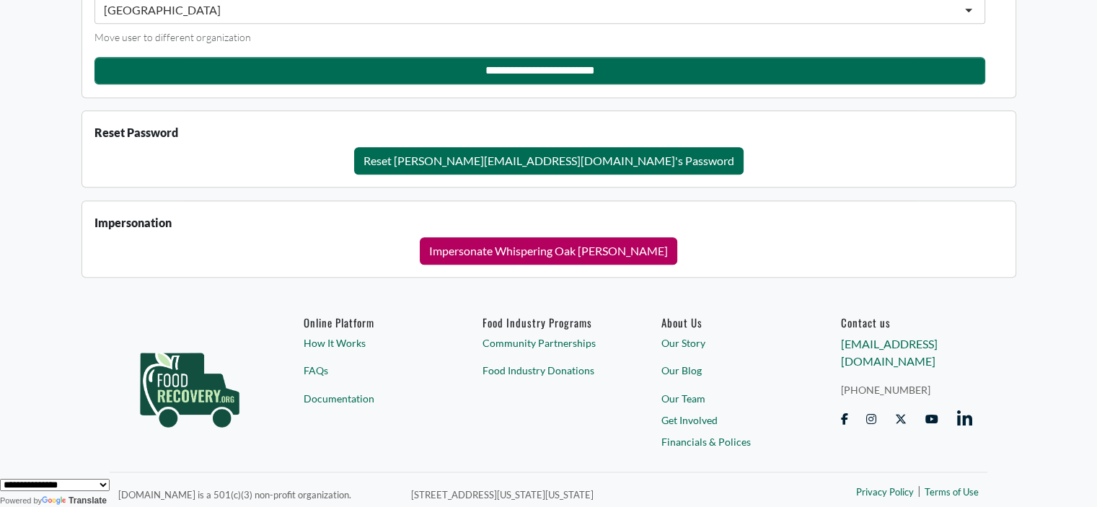
click at [519, 246] on button "Impersonate Whispering Oak [PERSON_NAME]" at bounding box center [548, 250] width 257 height 27
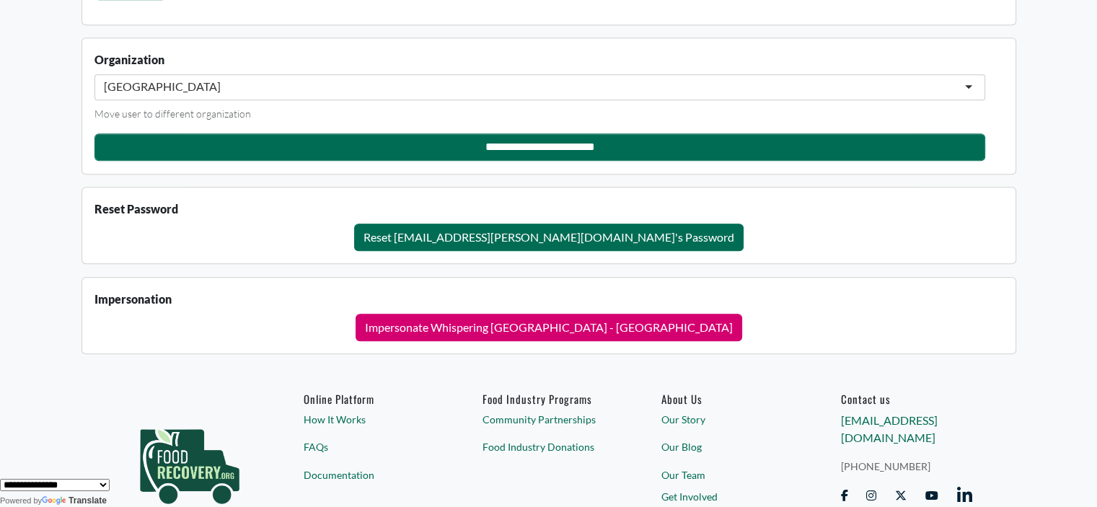
scroll to position [1488, 0]
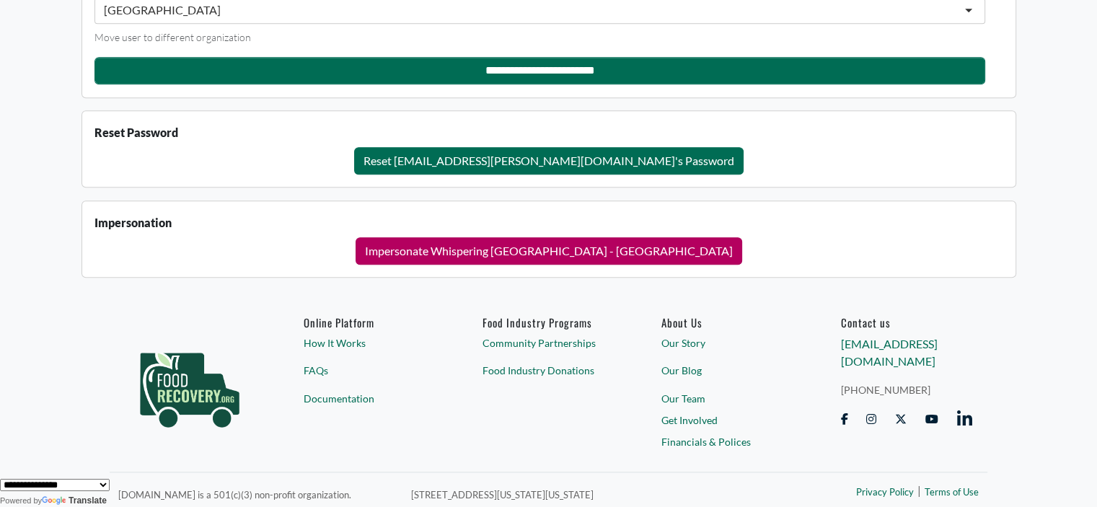
click at [491, 250] on button "Impersonate Whispering [GEOGRAPHIC_DATA] - [GEOGRAPHIC_DATA]" at bounding box center [548, 250] width 386 height 27
